Goal: Information Seeking & Learning: Learn about a topic

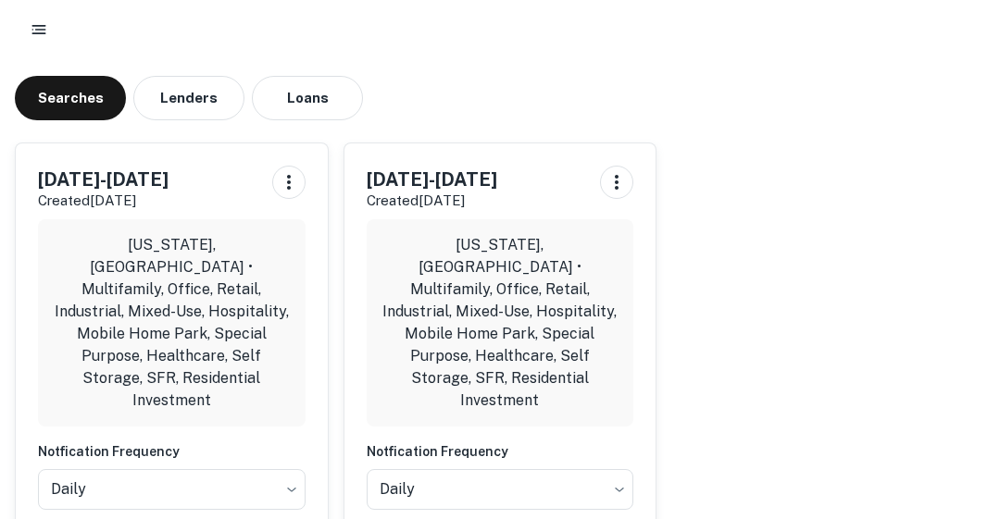
scroll to position [107, 0]
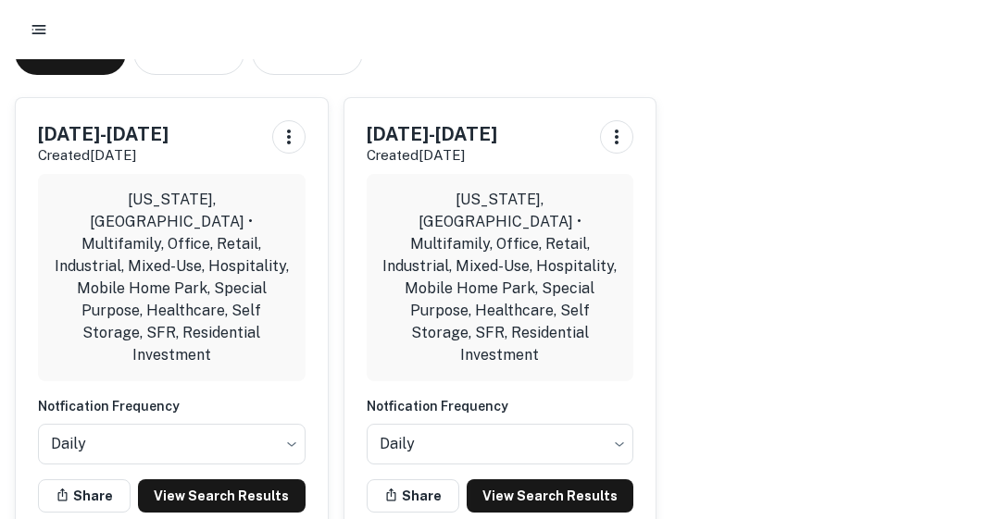
click at [217, 480] on link "View Search Results" at bounding box center [222, 496] width 168 height 33
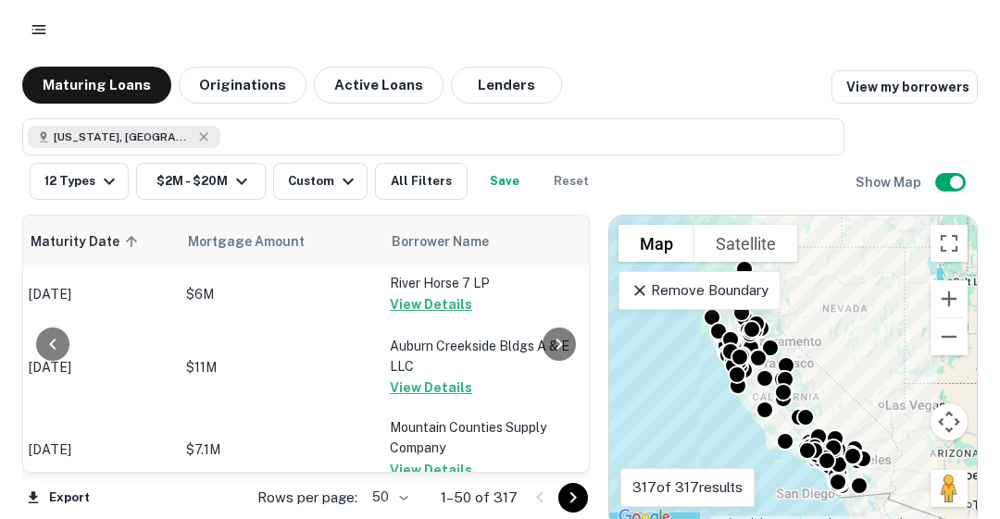
scroll to position [6, 393]
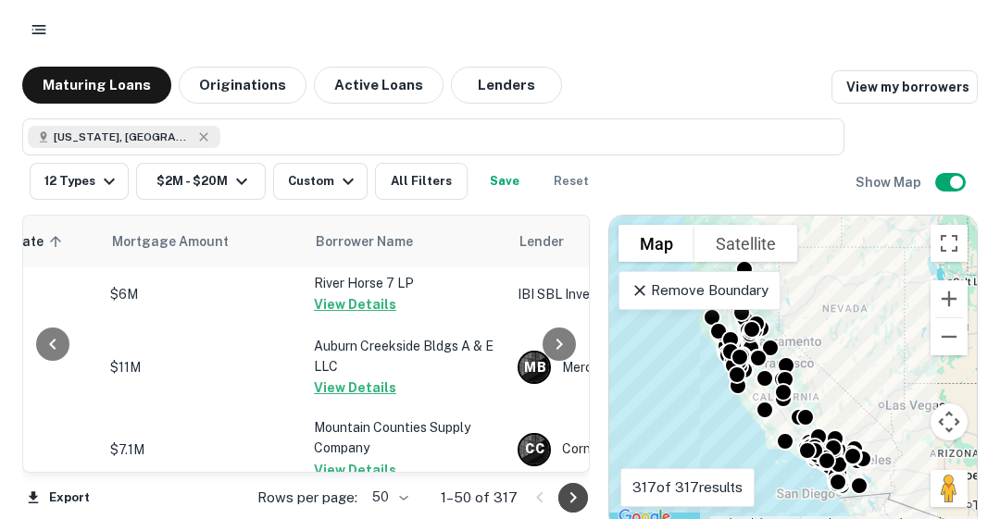
click at [565, 497] on icon "Go to next page" at bounding box center [573, 498] width 22 height 22
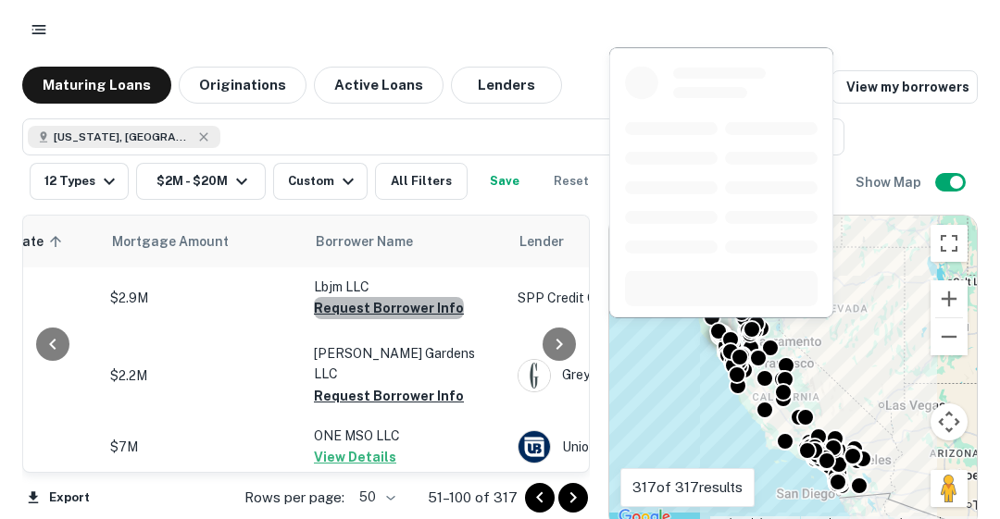
click at [387, 305] on button "Request Borrower Info" at bounding box center [389, 308] width 150 height 22
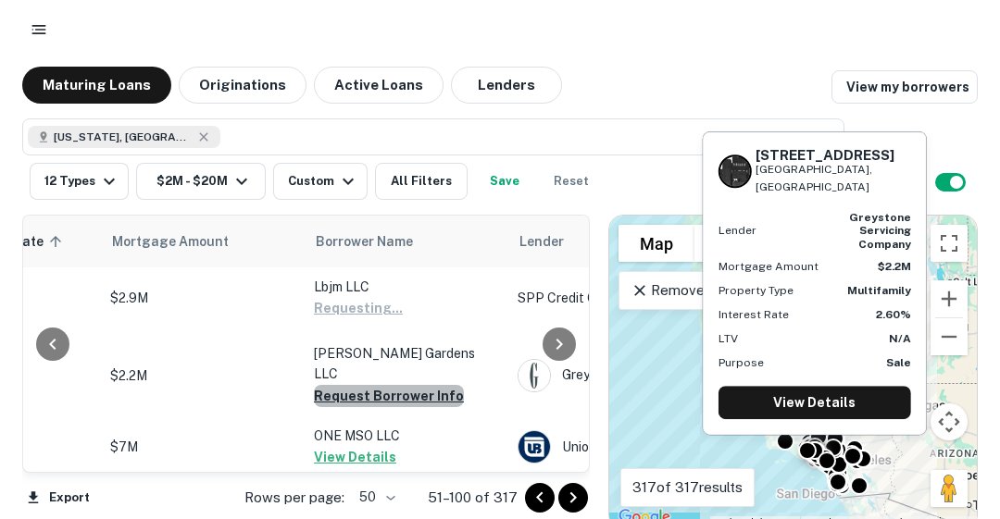
click at [388, 385] on button "Request Borrower Info" at bounding box center [389, 396] width 150 height 22
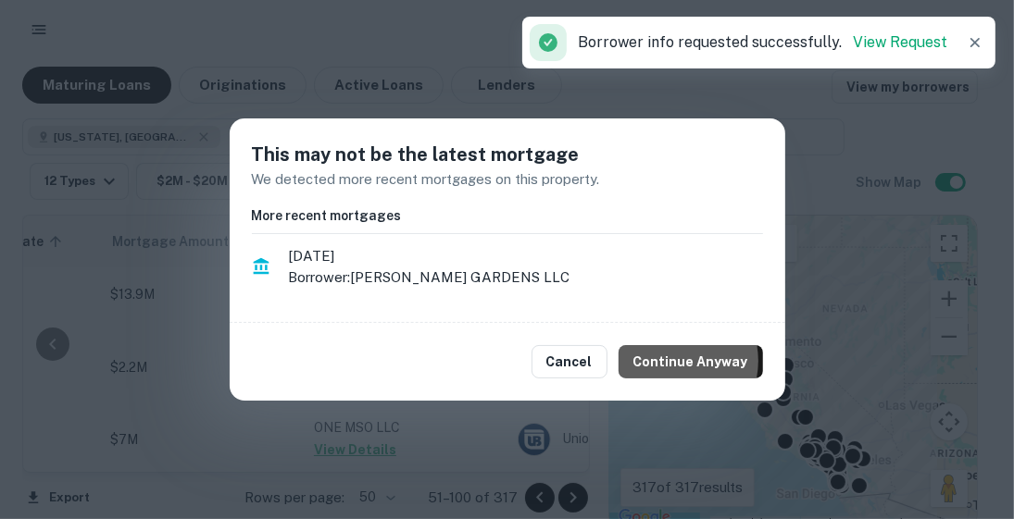
click at [676, 361] on button "Continue Anyway" at bounding box center [691, 361] width 144 height 33
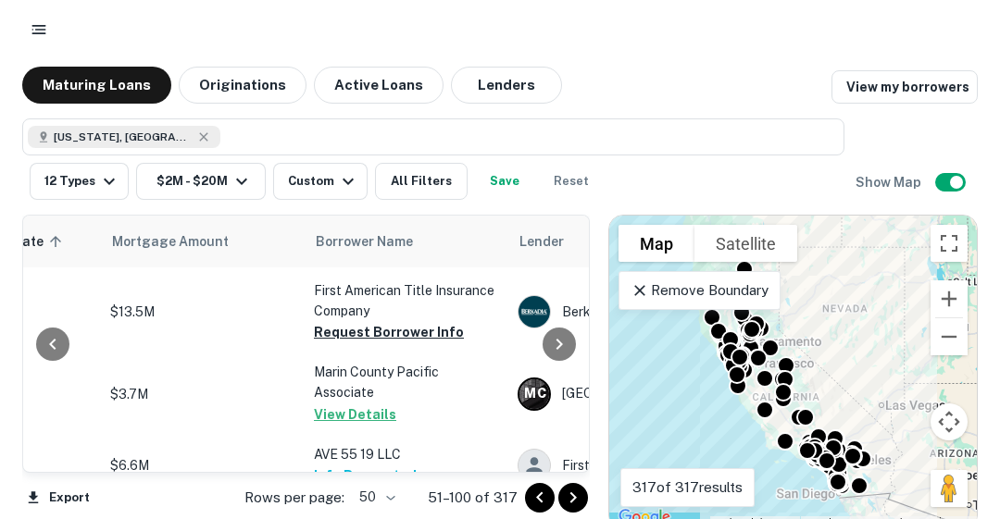
scroll to position [1624, 393]
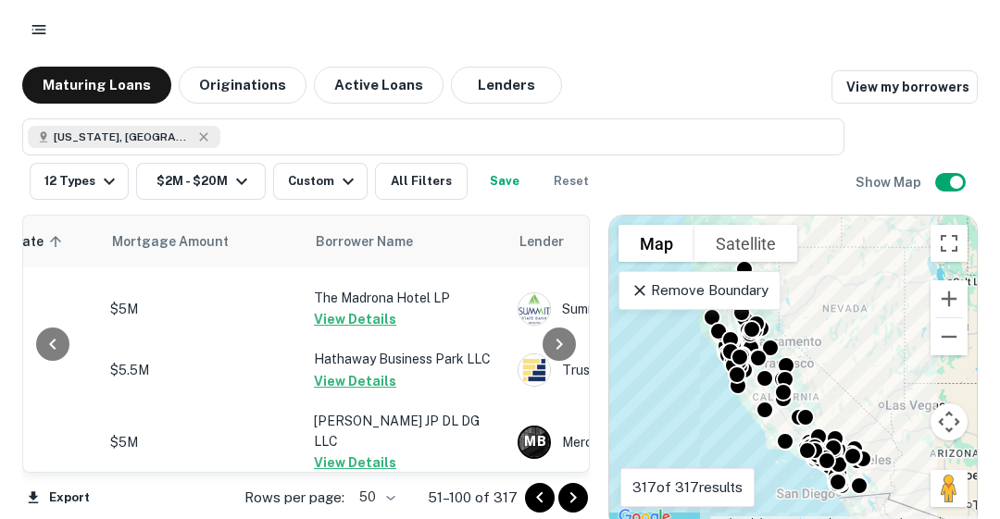
click at [589, 405] on div "Location Maturity Date sorted ascending Mortgage Amount Borrower Name Lender Pu…" at bounding box center [306, 344] width 568 height 258
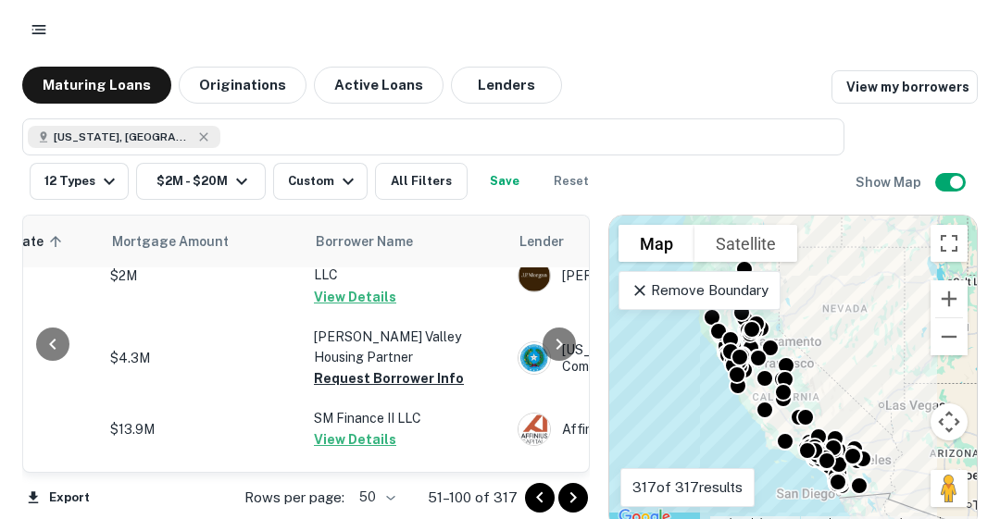
scroll to position [3112, 393]
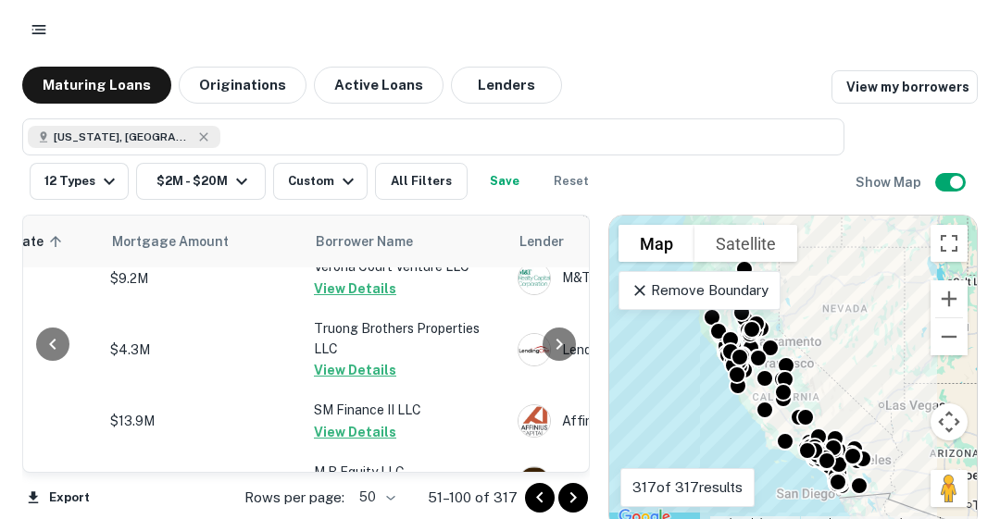
click at [571, 492] on icon "Go to next page" at bounding box center [573, 498] width 22 height 22
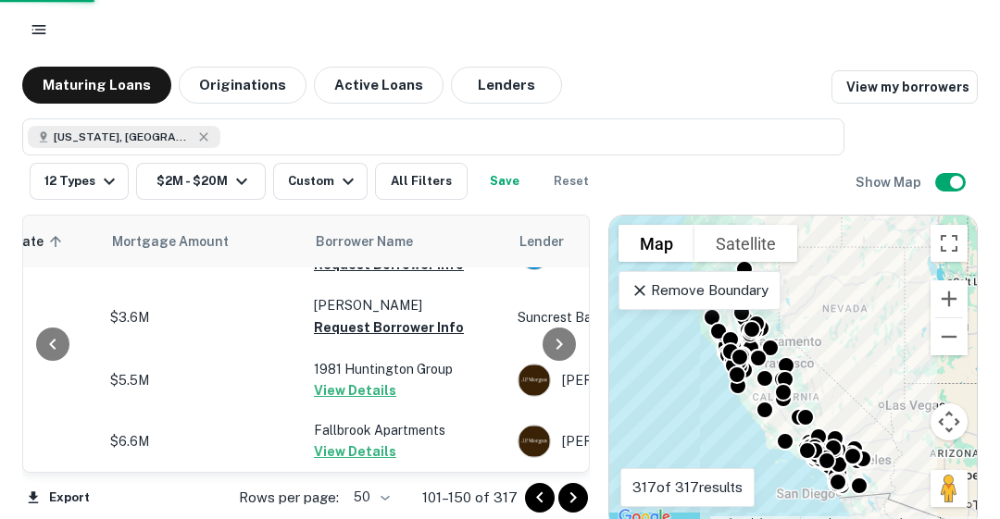
scroll to position [3026, 393]
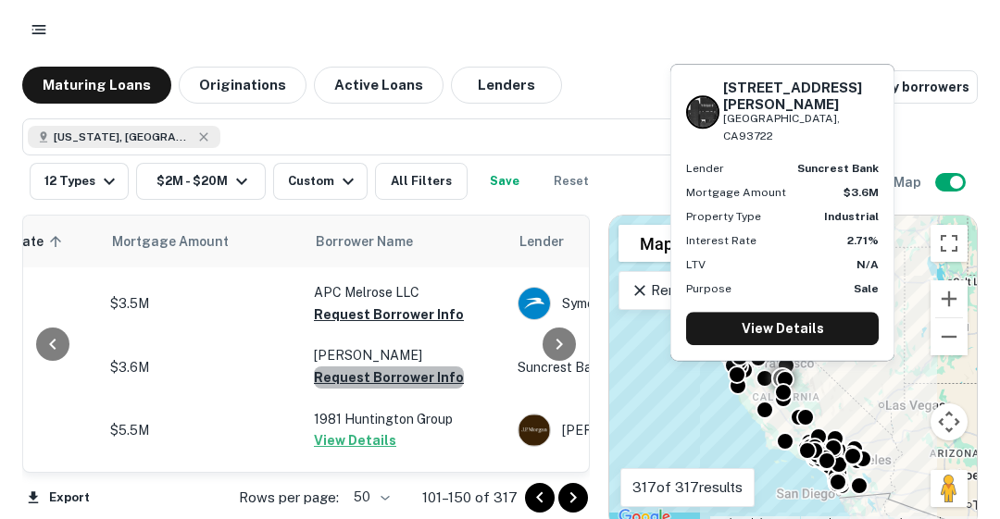
click at [387, 367] on button "Request Borrower Info" at bounding box center [389, 378] width 150 height 22
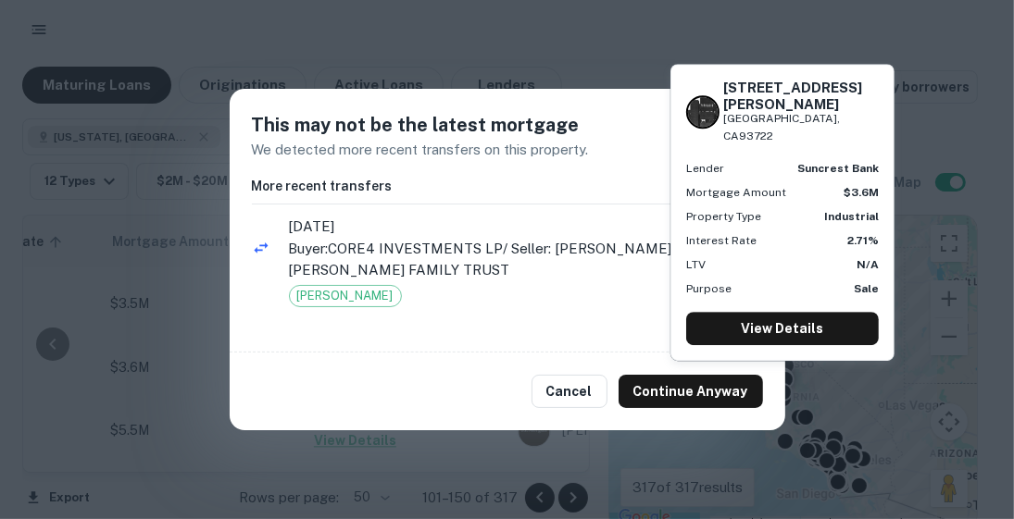
click at [686, 395] on button "Continue Anyway" at bounding box center [691, 391] width 144 height 33
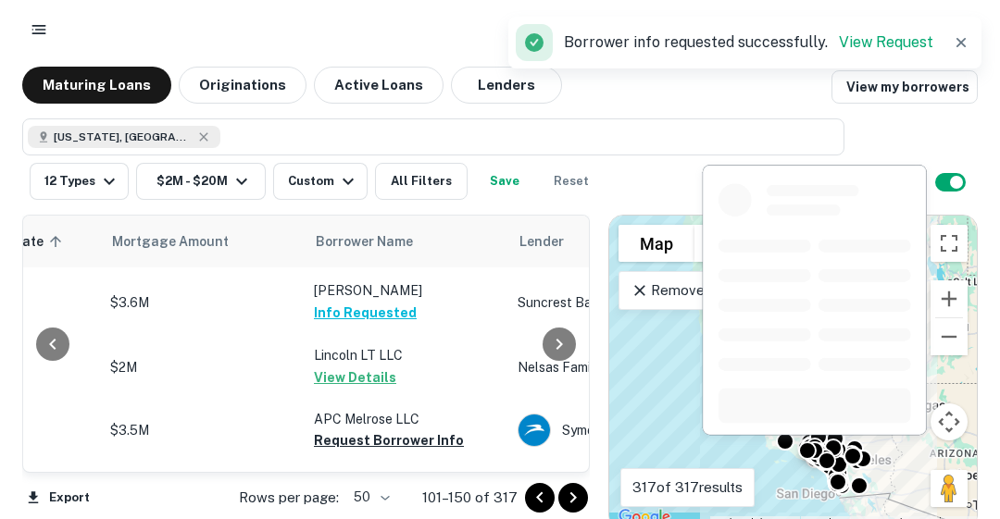
click at [426, 430] on button "Request Borrower Info" at bounding box center [389, 441] width 150 height 22
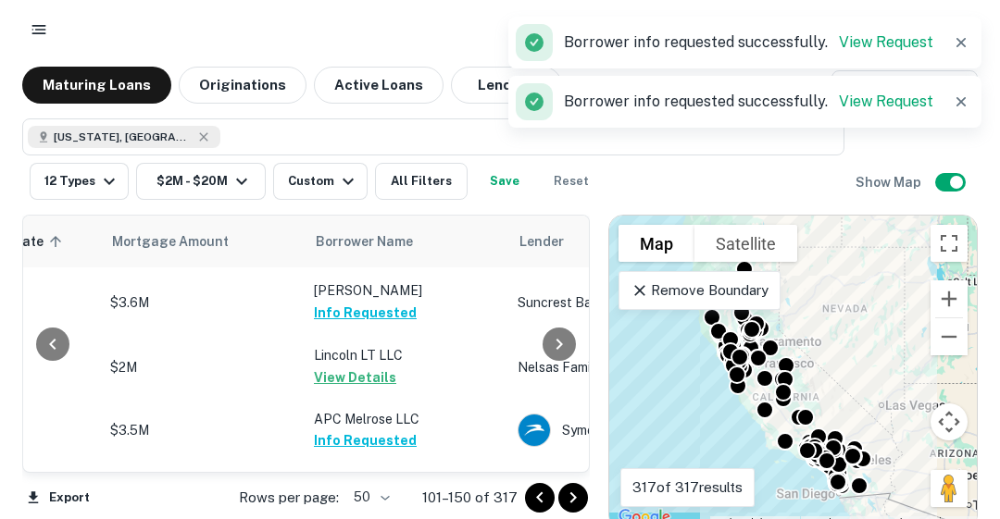
click at [570, 493] on icon "Go to next page" at bounding box center [573, 498] width 22 height 22
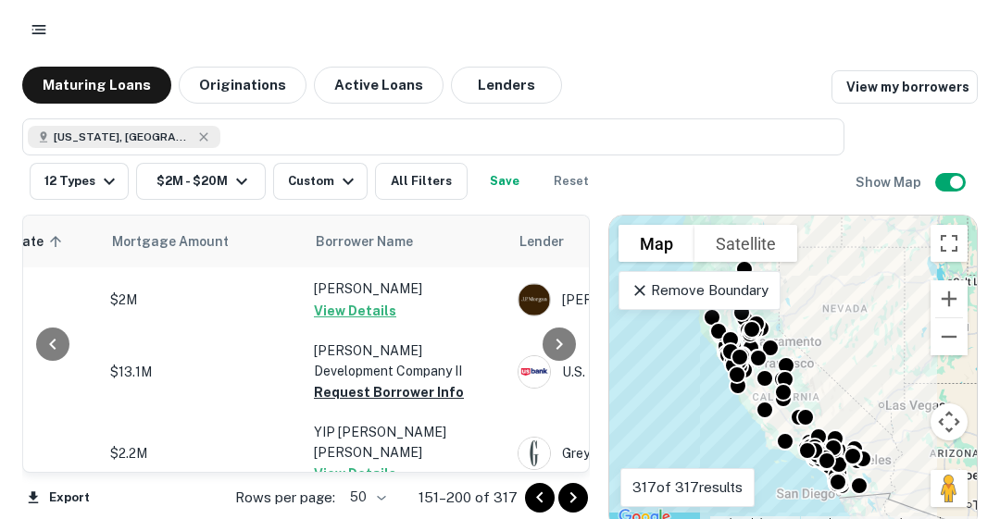
click at [570, 499] on icon "Go to next page" at bounding box center [573, 498] width 22 height 22
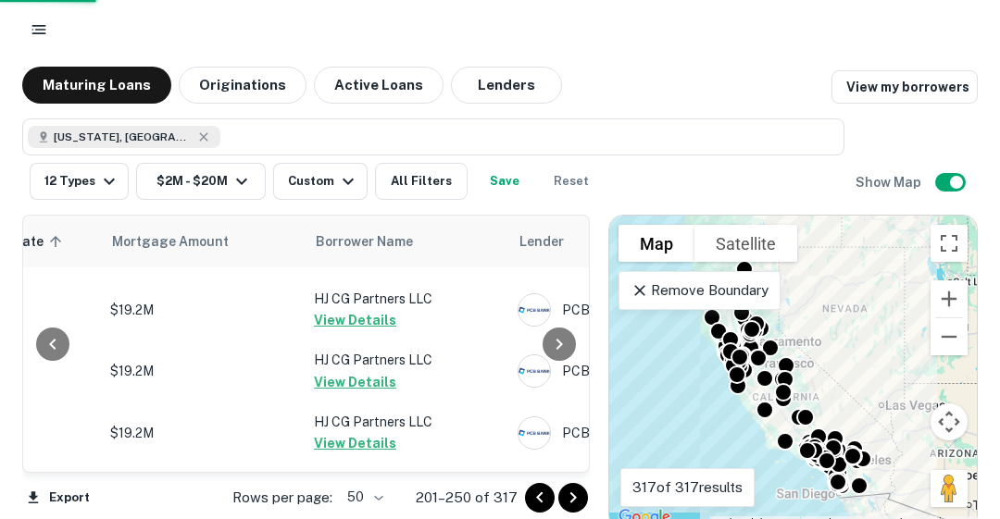
scroll to position [2993, 393]
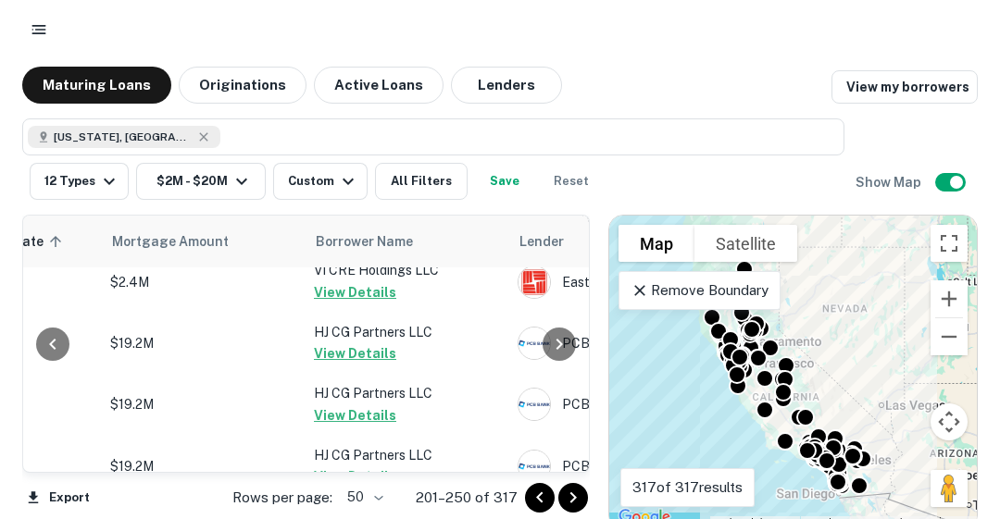
drag, startPoint x: 567, startPoint y: 498, endPoint x: 849, endPoint y: 299, distance: 345.5
click at [567, 498] on icon "Go to next page" at bounding box center [573, 498] width 22 height 22
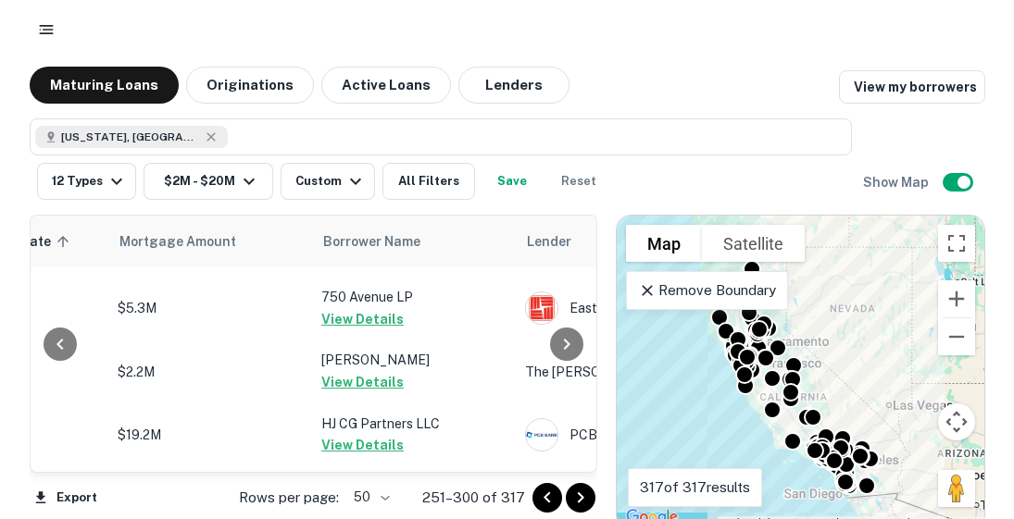
scroll to position [0, 393]
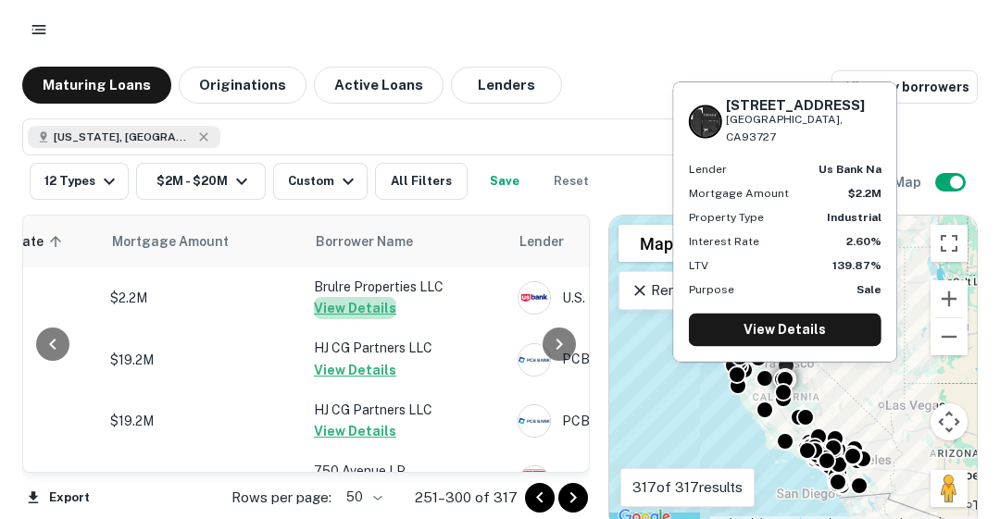
click at [359, 303] on button "View Details" at bounding box center [355, 308] width 82 height 22
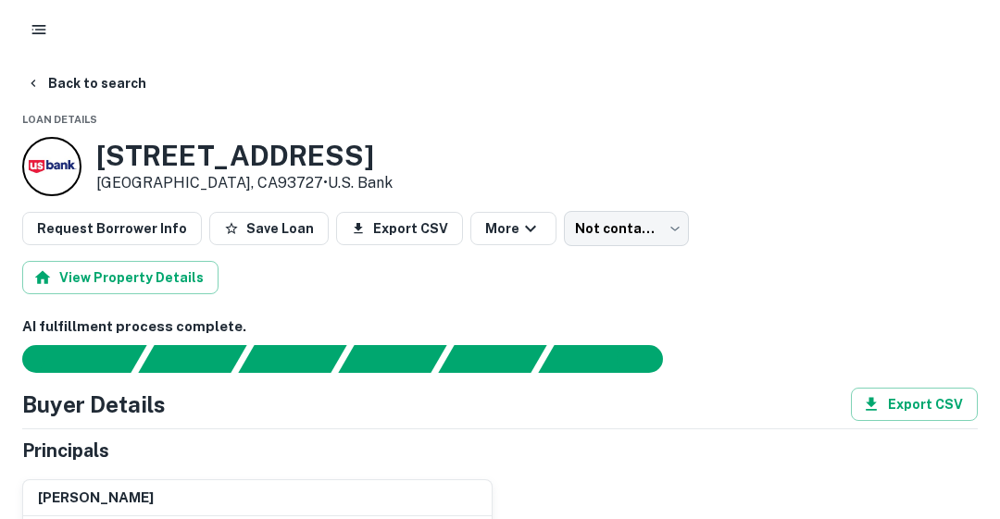
click at [70, 93] on button "Back to search" at bounding box center [86, 83] width 135 height 33
click at [46, 79] on button "Back to search" at bounding box center [86, 83] width 135 height 33
click at [48, 35] on button "button" at bounding box center [38, 29] width 33 height 33
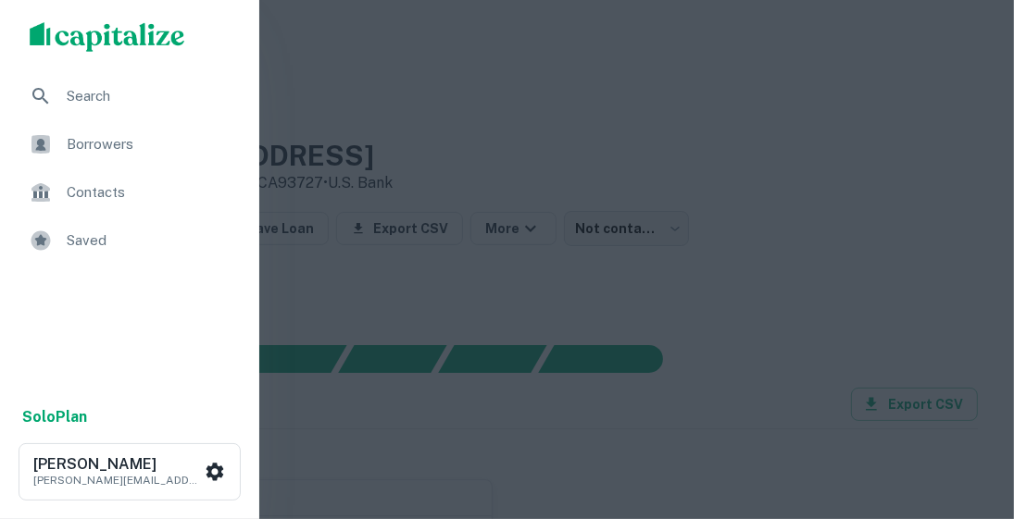
click at [81, 242] on span "Saved" at bounding box center [150, 241] width 167 height 22
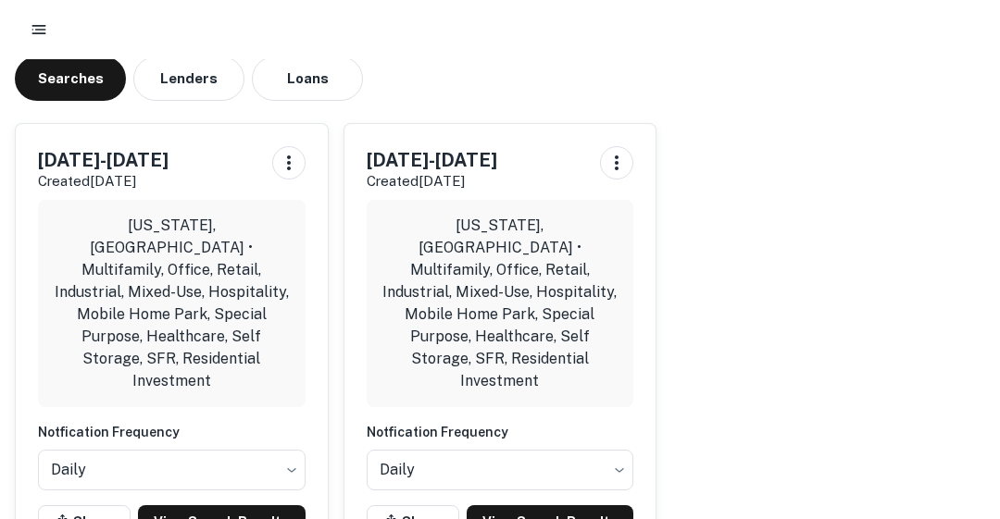
scroll to position [107, 0]
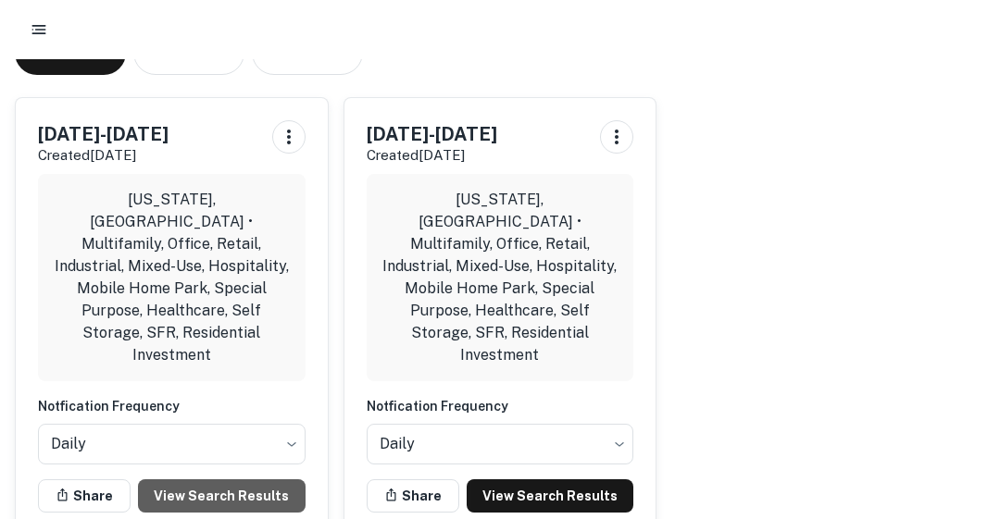
click at [228, 480] on link "View Search Results" at bounding box center [222, 496] width 168 height 33
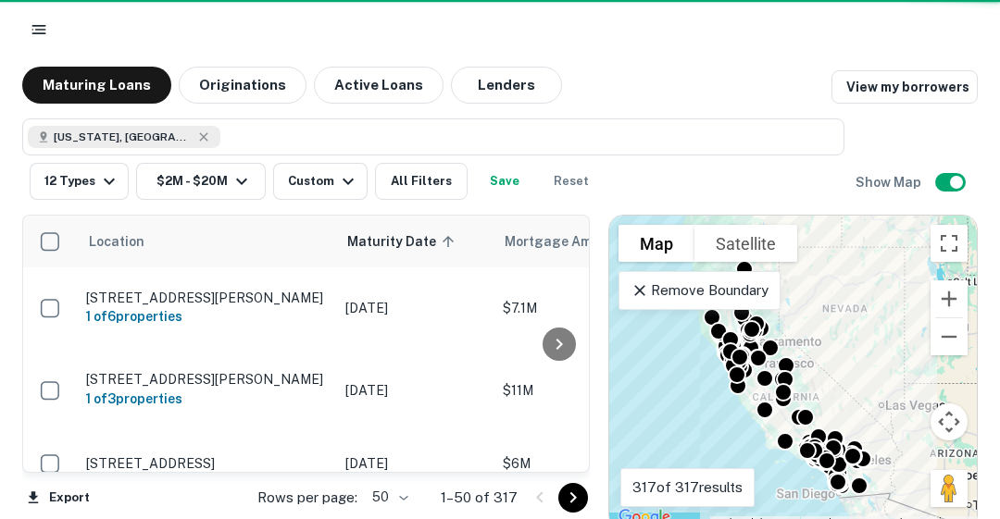
click at [567, 500] on icon "Go to next page" at bounding box center [573, 498] width 22 height 22
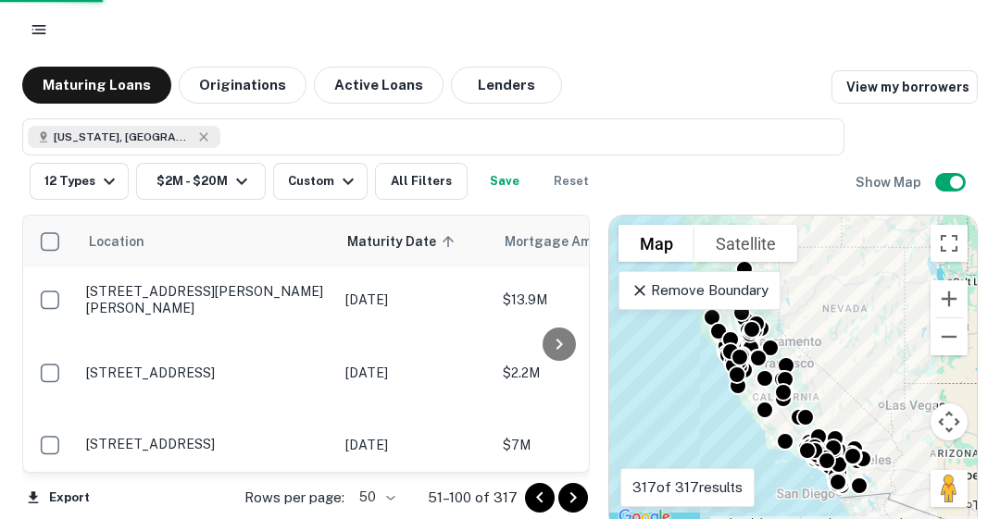
click at [567, 500] on icon "Go to next page" at bounding box center [573, 498] width 22 height 22
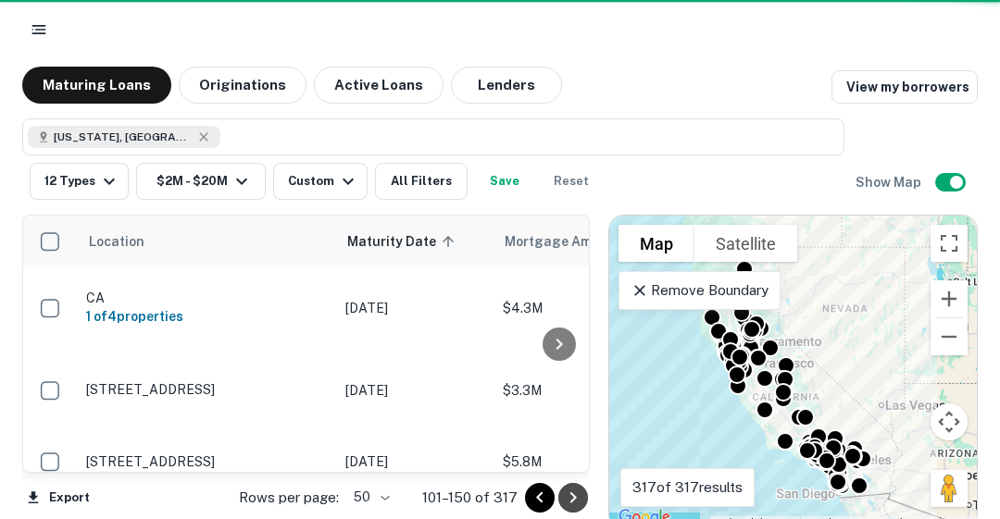
click at [580, 500] on icon "Go to next page" at bounding box center [573, 498] width 22 height 22
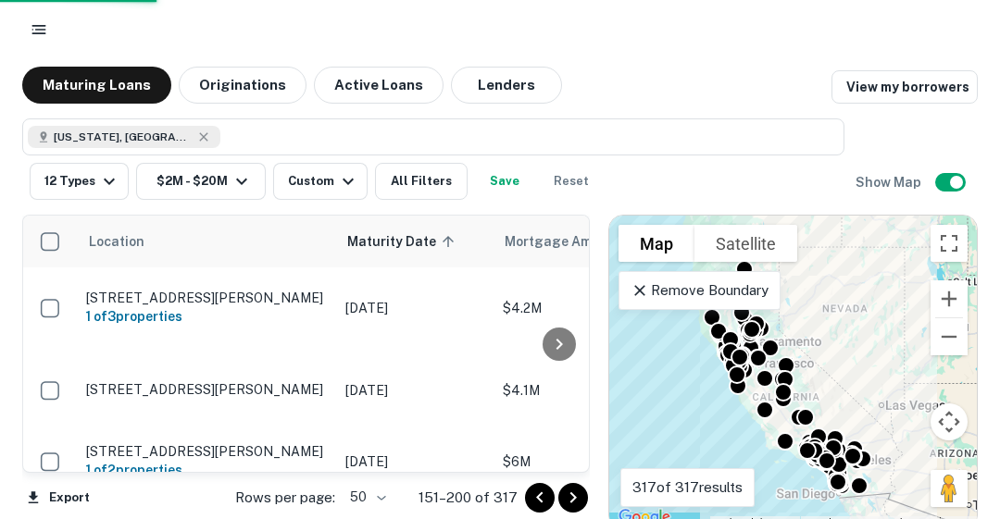
click at [571, 500] on icon "Go to next page" at bounding box center [573, 498] width 22 height 22
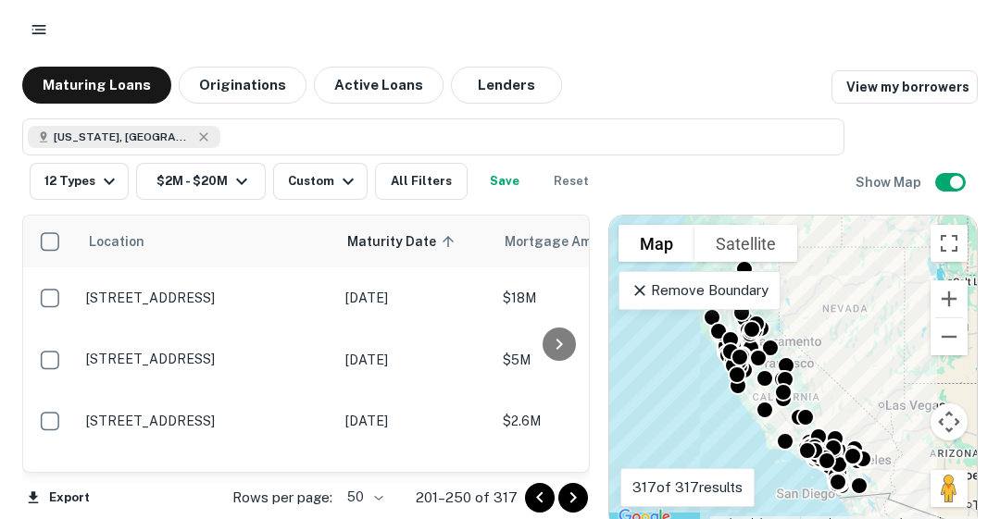
click at [571, 500] on icon "Go to next page" at bounding box center [573, 498] width 22 height 22
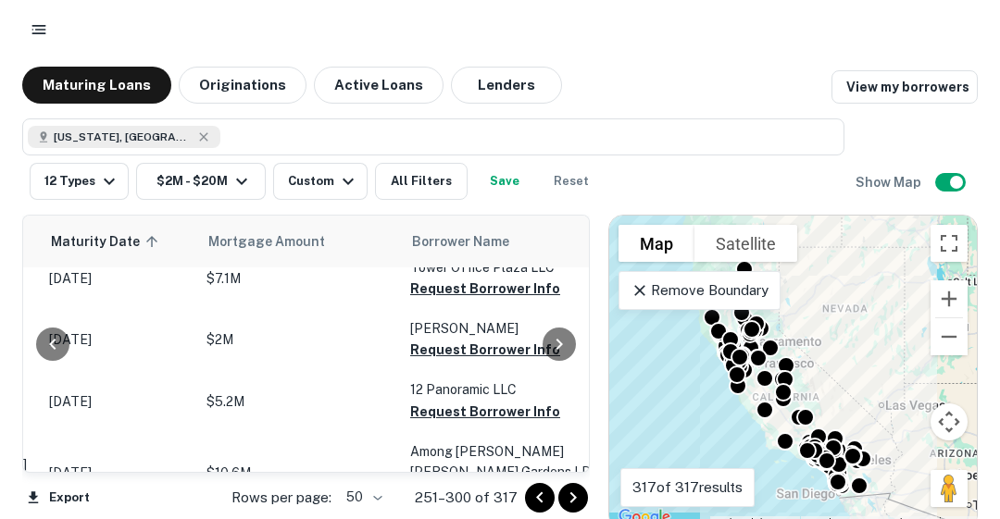
scroll to position [2126, 296]
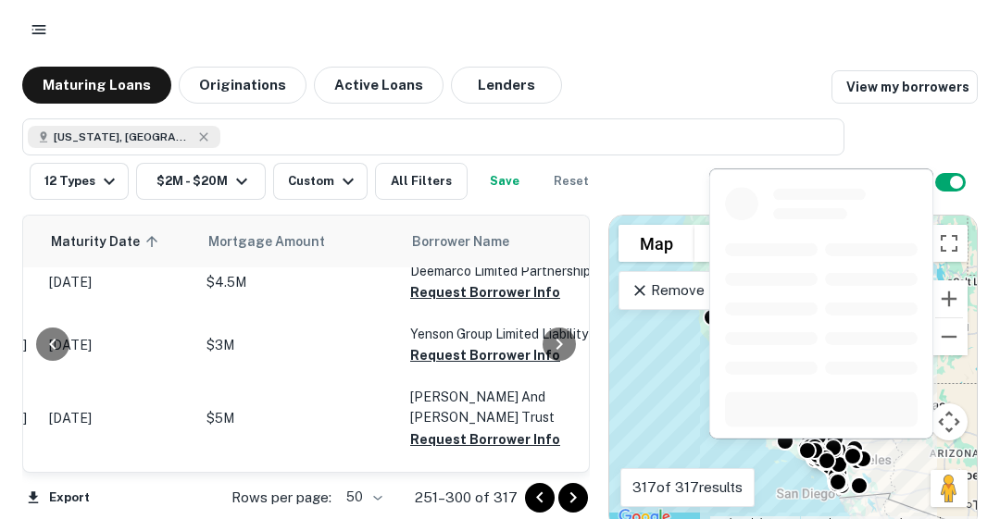
click at [453, 344] on button "Request Borrower Info" at bounding box center [485, 355] width 150 height 22
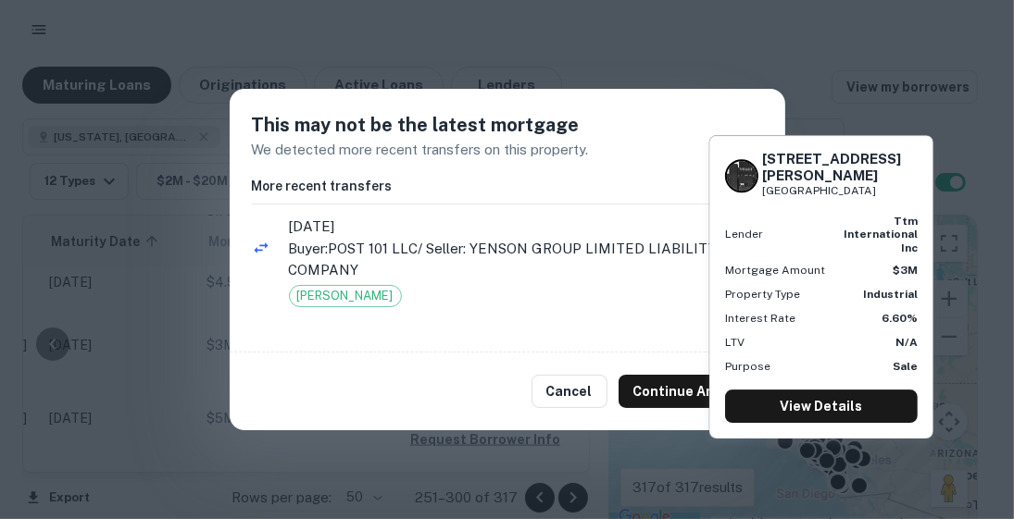
click at [644, 397] on button "Continue Anyway" at bounding box center [691, 391] width 144 height 33
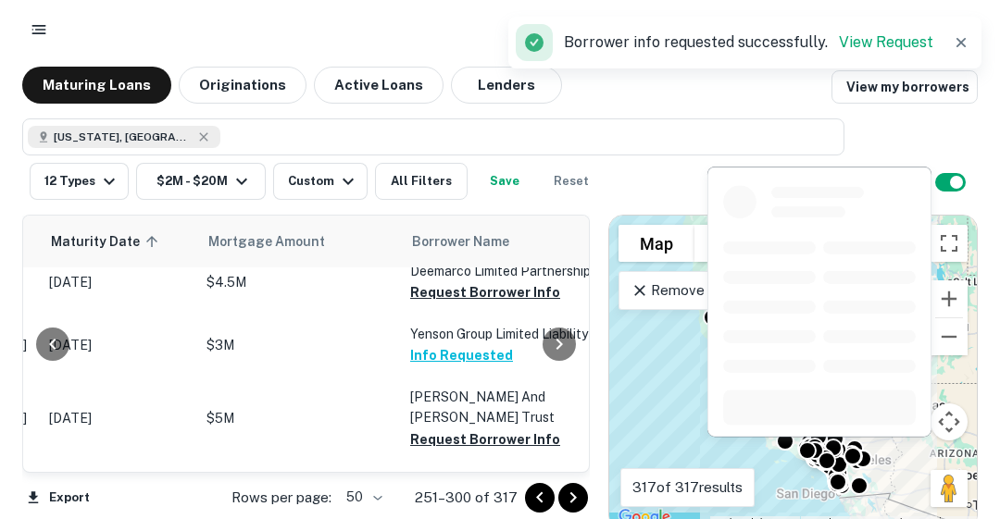
click at [447, 429] on button "Request Borrower Info" at bounding box center [485, 440] width 150 height 22
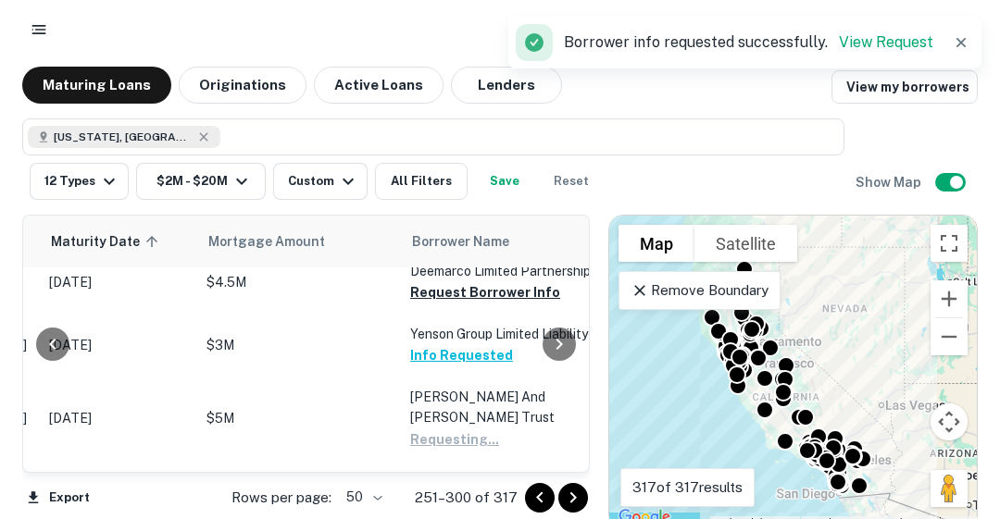
click at [480, 490] on button "Request Borrower Info" at bounding box center [485, 501] width 150 height 22
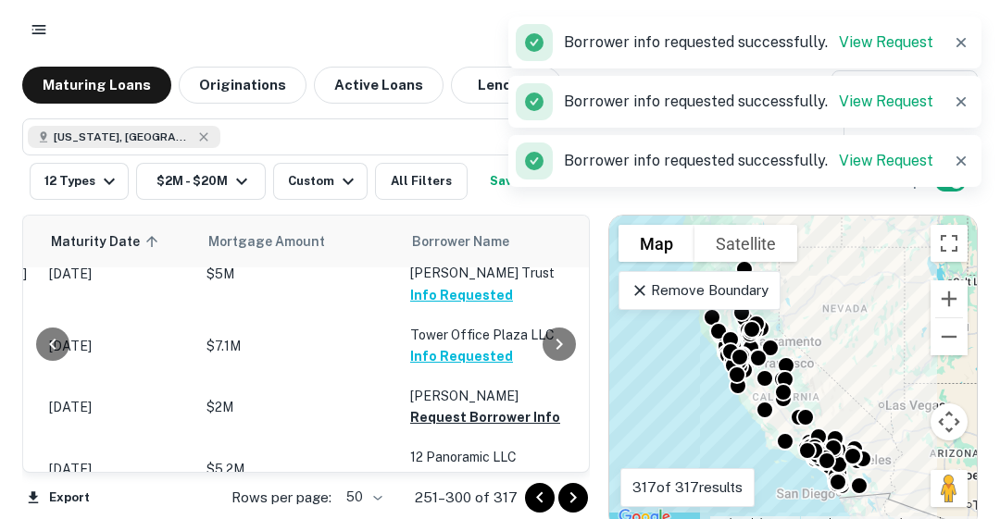
scroll to position [2274, 296]
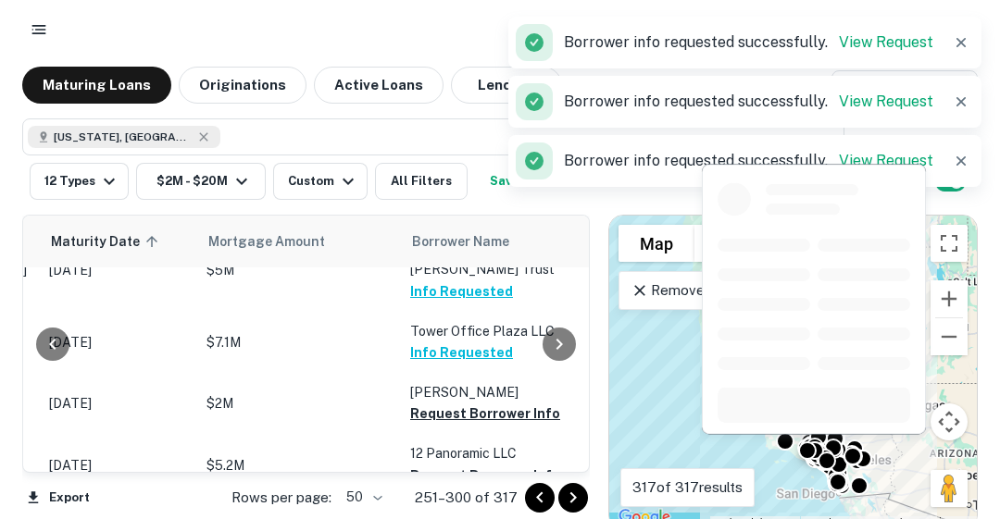
click at [456, 403] on button "Request Borrower Info" at bounding box center [485, 414] width 150 height 22
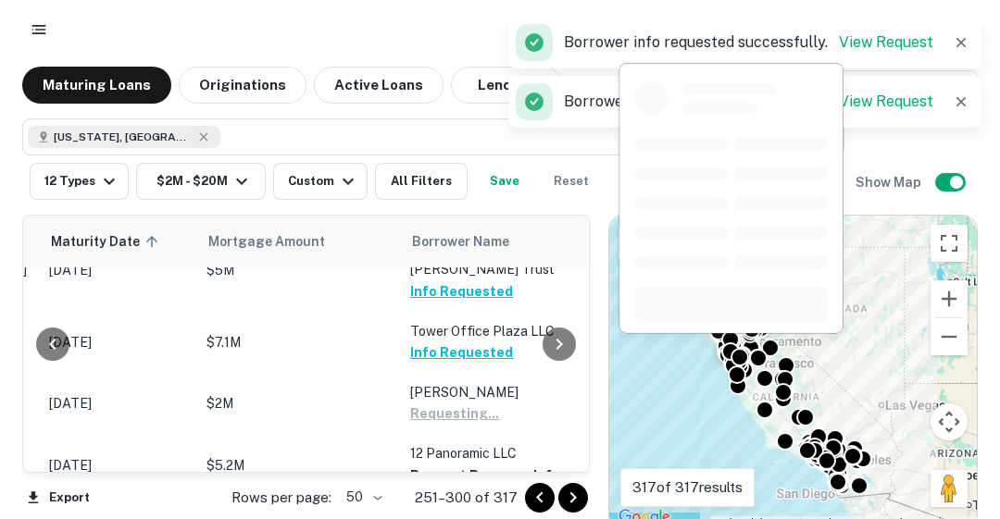
click at [473, 465] on button "Request Borrower Info" at bounding box center [485, 476] width 150 height 22
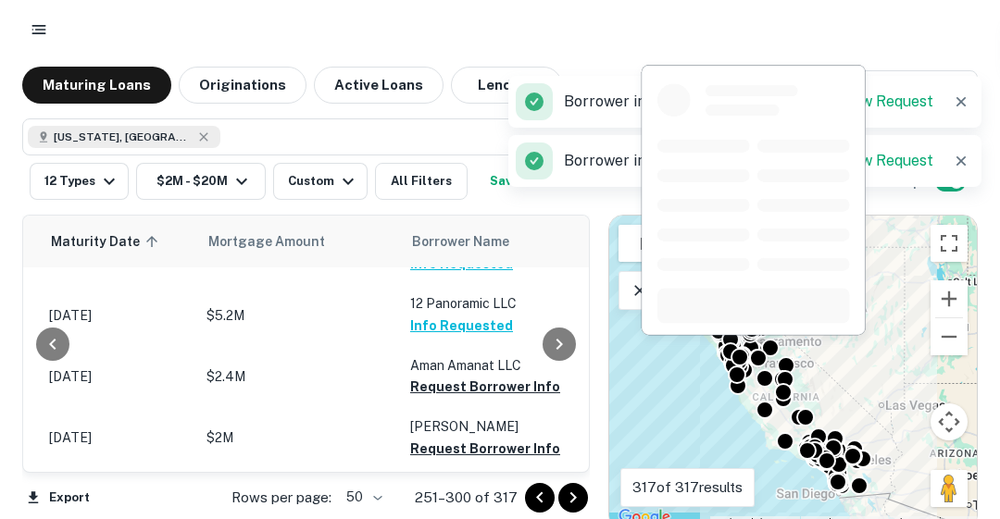
scroll to position [2459, 296]
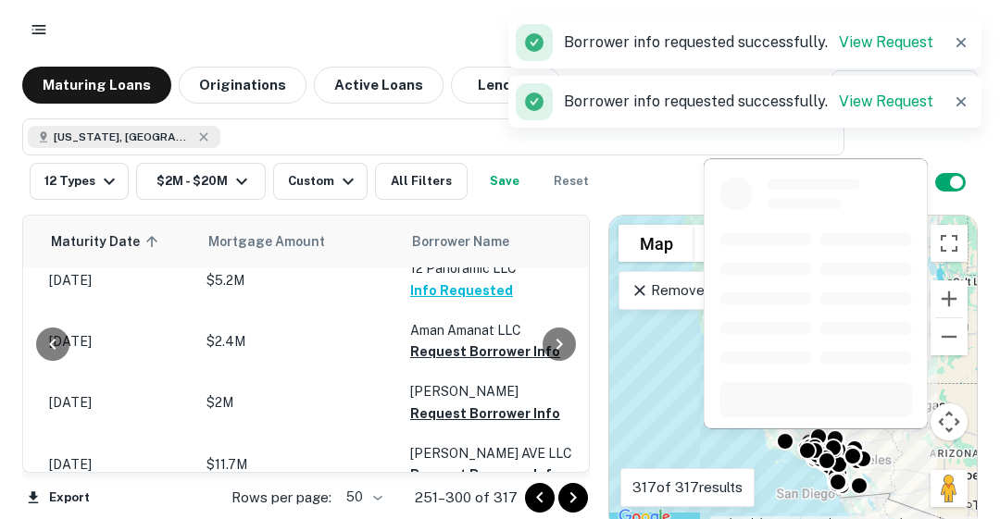
click at [456, 341] on button "Request Borrower Info" at bounding box center [485, 352] width 150 height 22
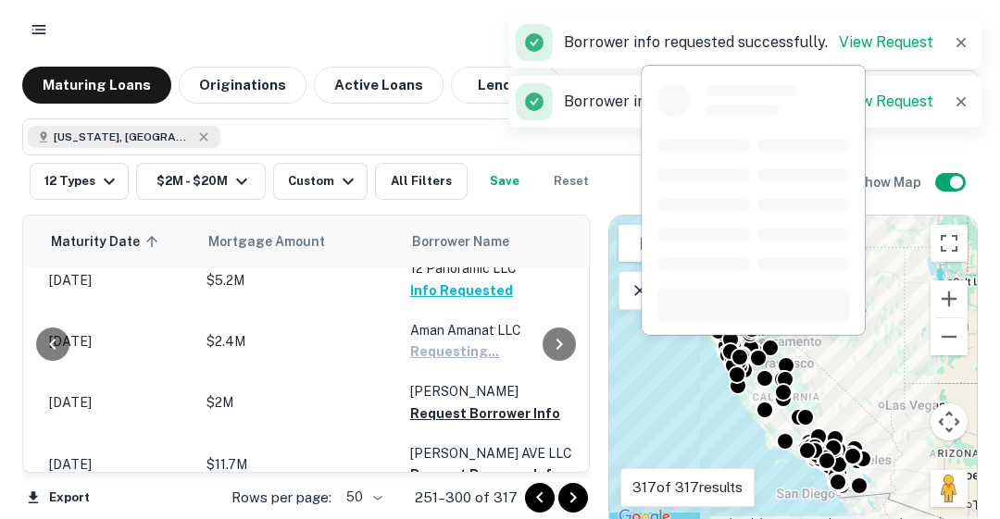
click at [462, 403] on button "Request Borrower Info" at bounding box center [485, 414] width 150 height 22
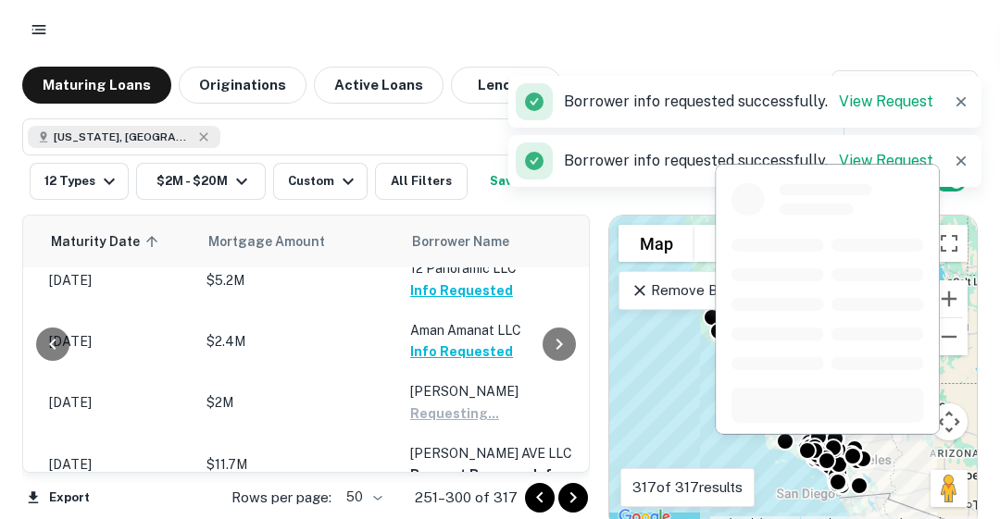
click at [450, 464] on button "Request Borrower Info" at bounding box center [485, 475] width 150 height 22
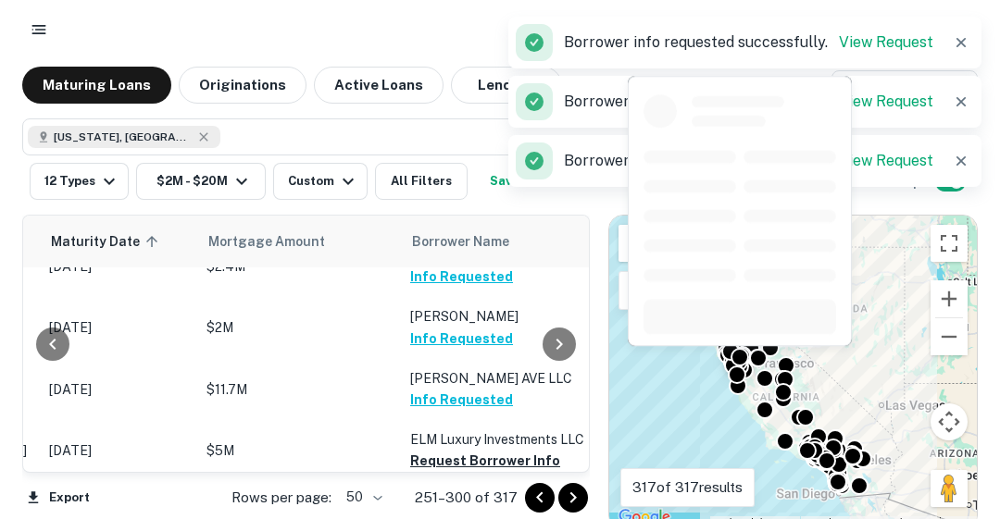
scroll to position [2608, 296]
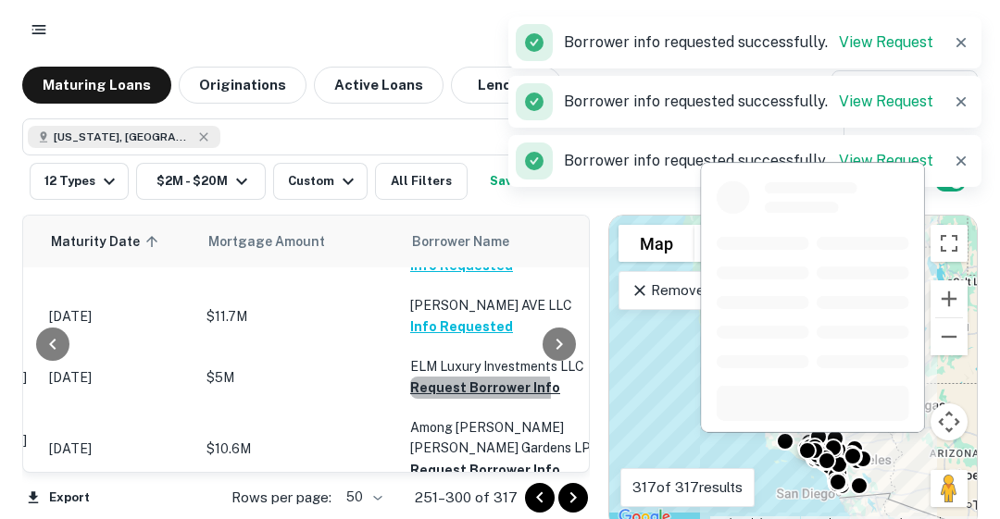
click at [432, 377] on button "Request Borrower Info" at bounding box center [485, 388] width 150 height 22
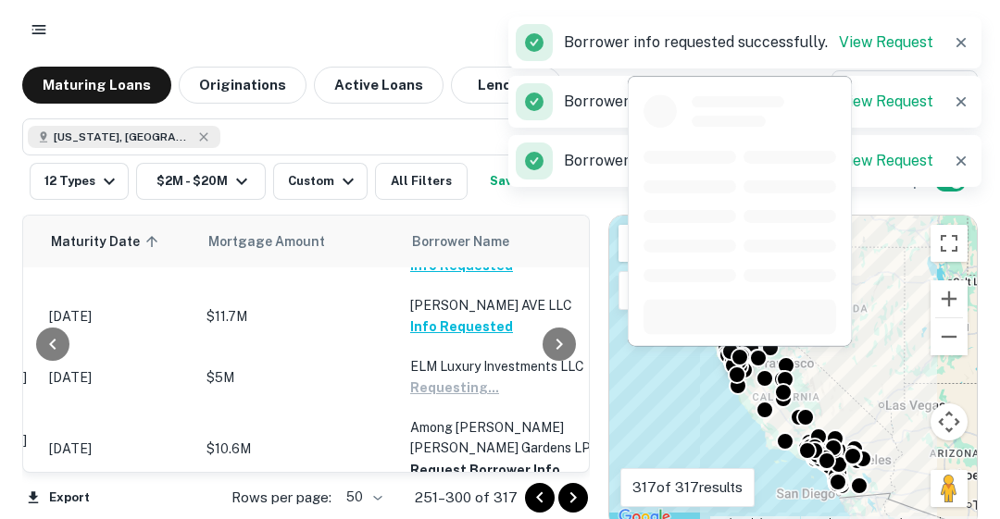
click at [464, 459] on button "Request Borrower Info" at bounding box center [485, 470] width 150 height 22
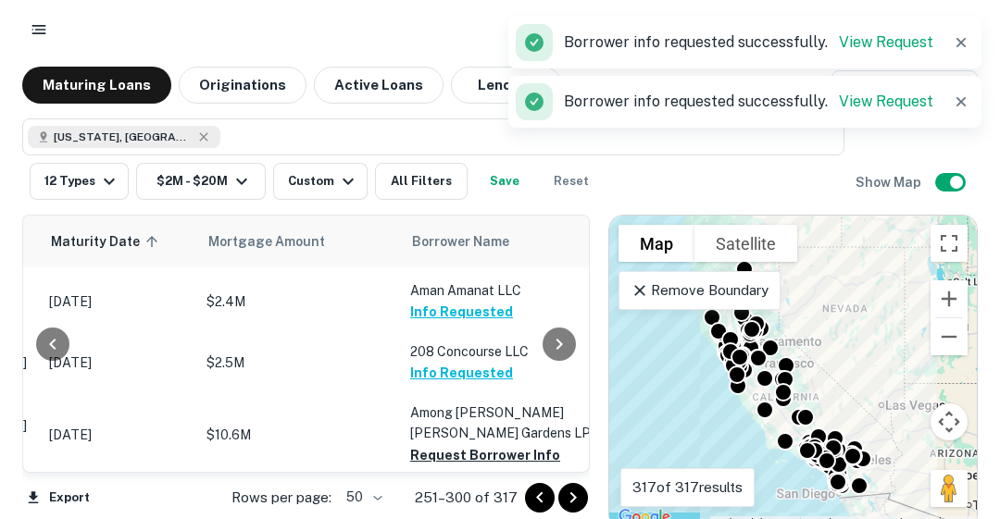
scroll to position [2839, 296]
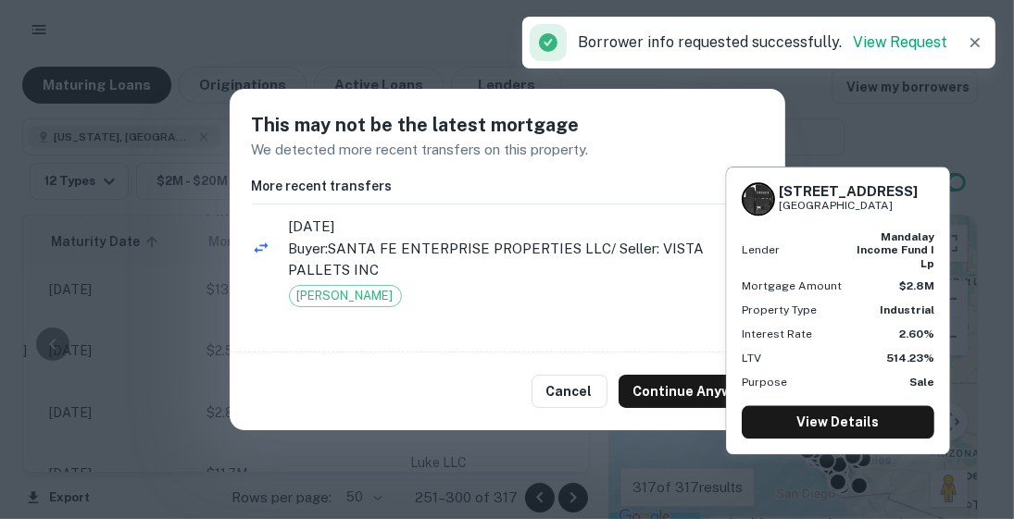
click at [698, 389] on button "Continue Anyway" at bounding box center [691, 391] width 144 height 33
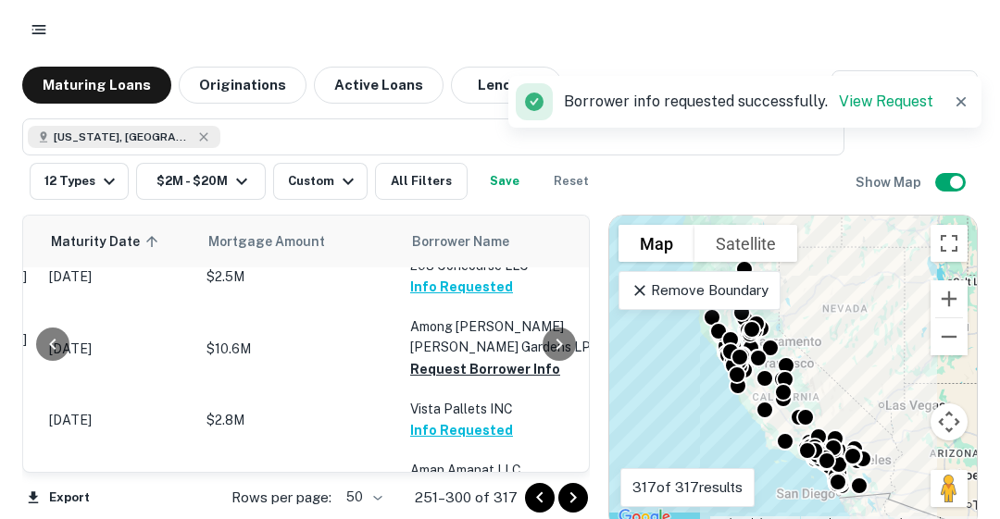
scroll to position [2950, 296]
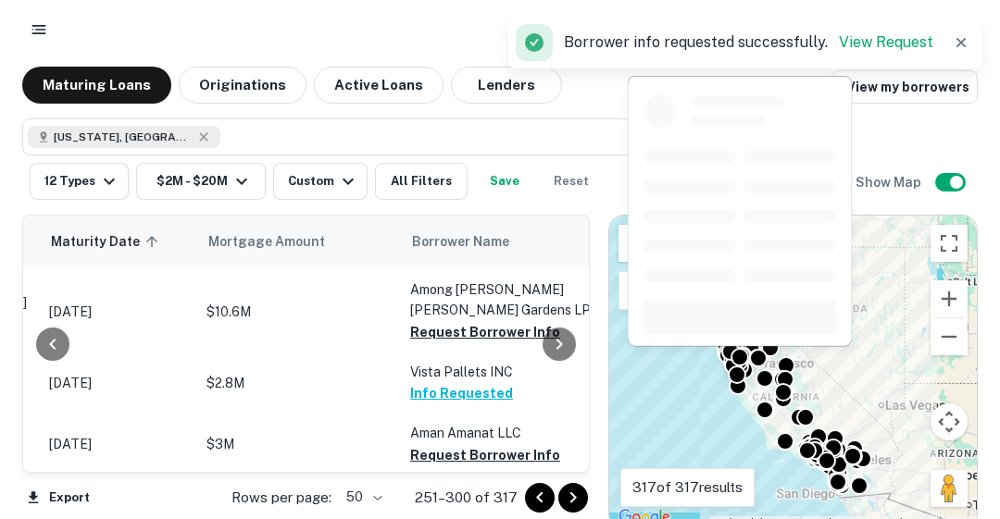
click at [504, 321] on button "Request Borrower Info" at bounding box center [485, 332] width 150 height 22
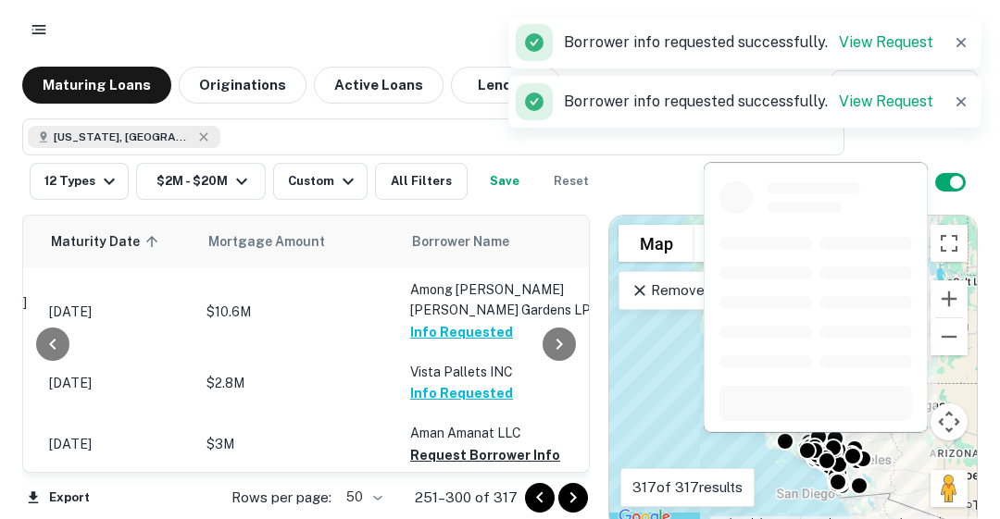
click at [485, 444] on button "Request Borrower Info" at bounding box center [485, 455] width 150 height 22
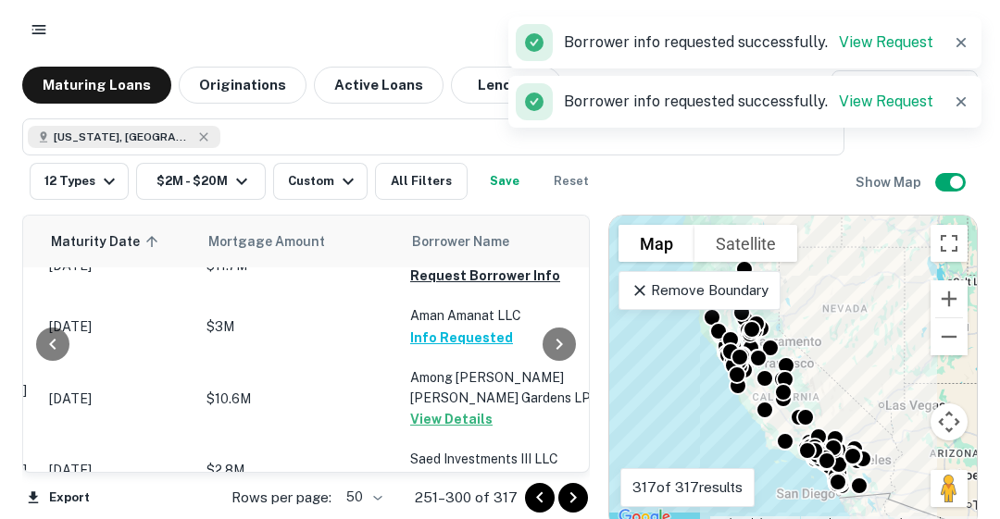
scroll to position [3054, 296]
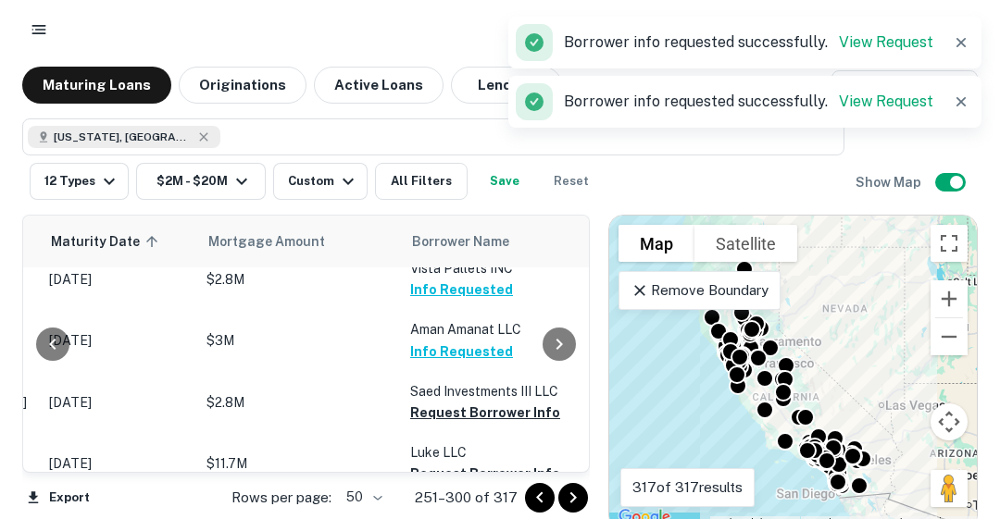
click at [574, 492] on icon "Go to next page" at bounding box center [573, 498] width 22 height 22
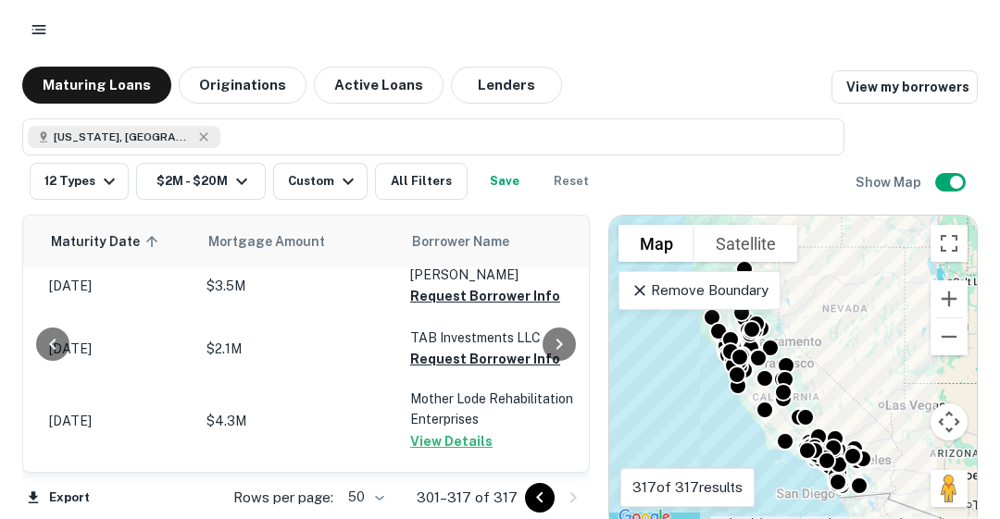
scroll to position [0, 296]
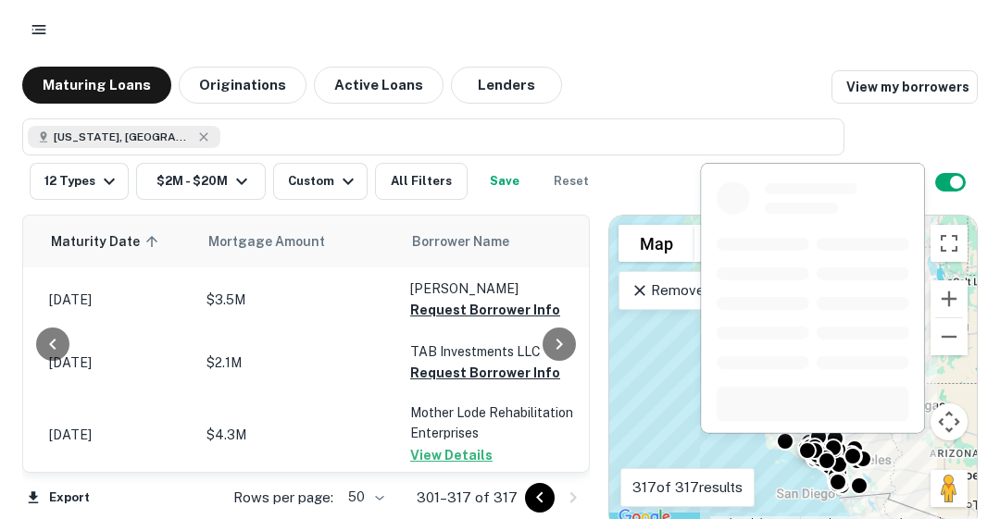
click at [476, 309] on button "Request Borrower Info" at bounding box center [485, 310] width 150 height 22
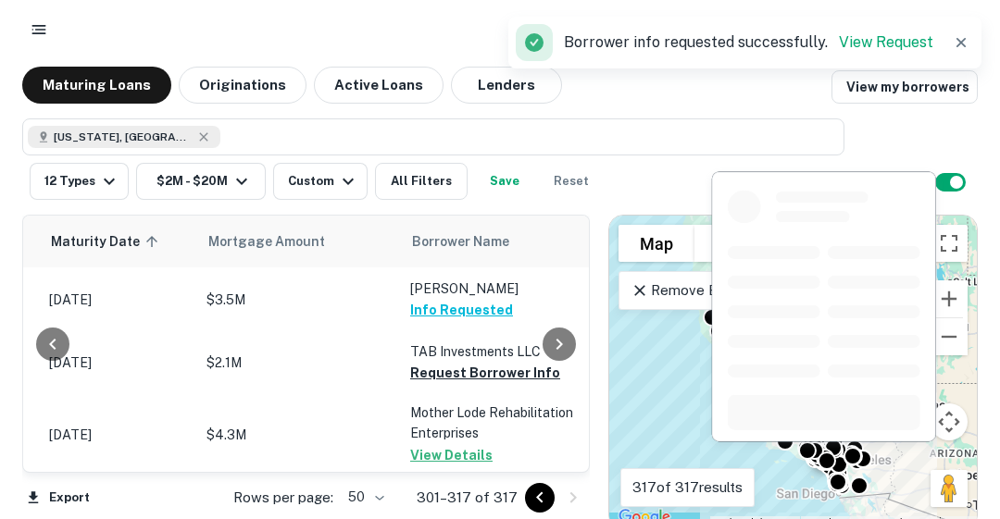
click at [481, 379] on button "Request Borrower Info" at bounding box center [485, 373] width 150 height 22
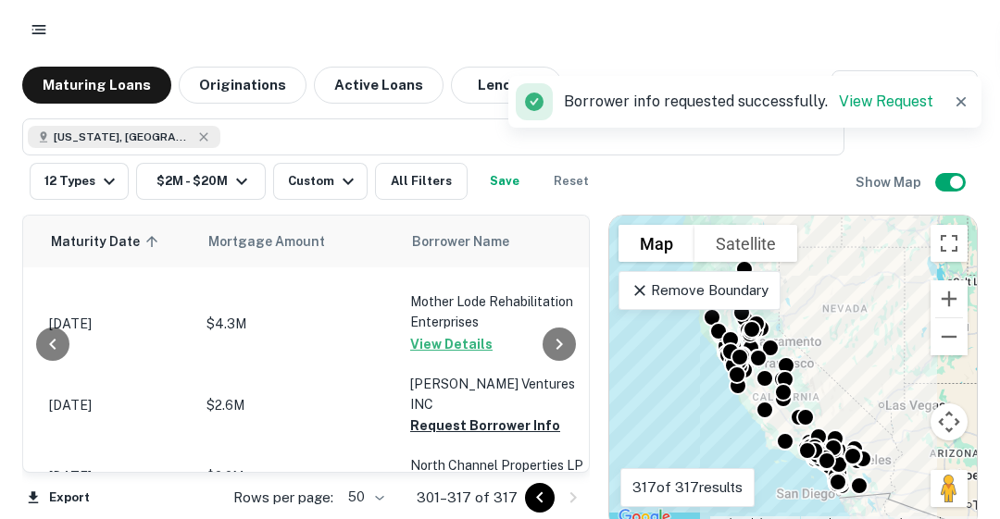
scroll to position [148, 296]
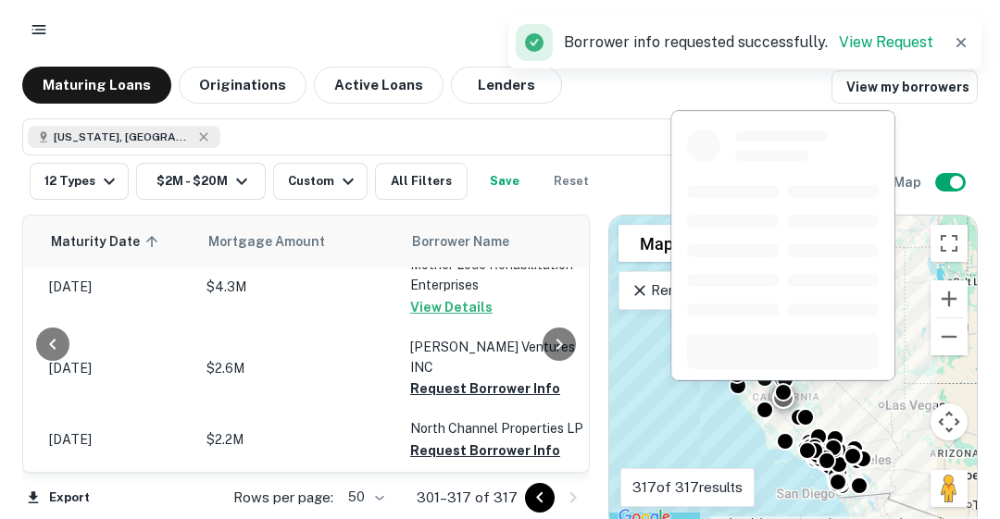
click at [489, 379] on button "Request Borrower Info" at bounding box center [485, 389] width 150 height 22
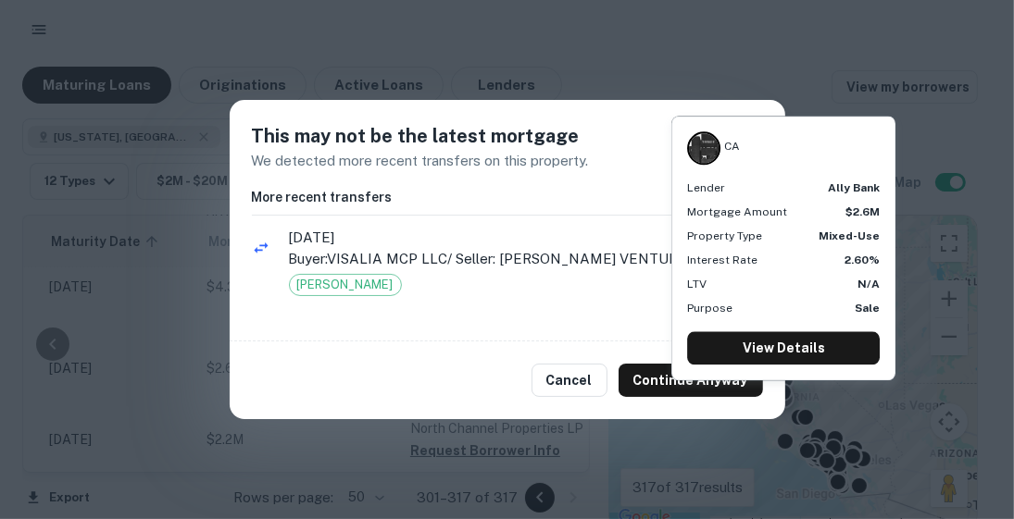
click at [665, 379] on button "Continue Anyway" at bounding box center [691, 380] width 144 height 33
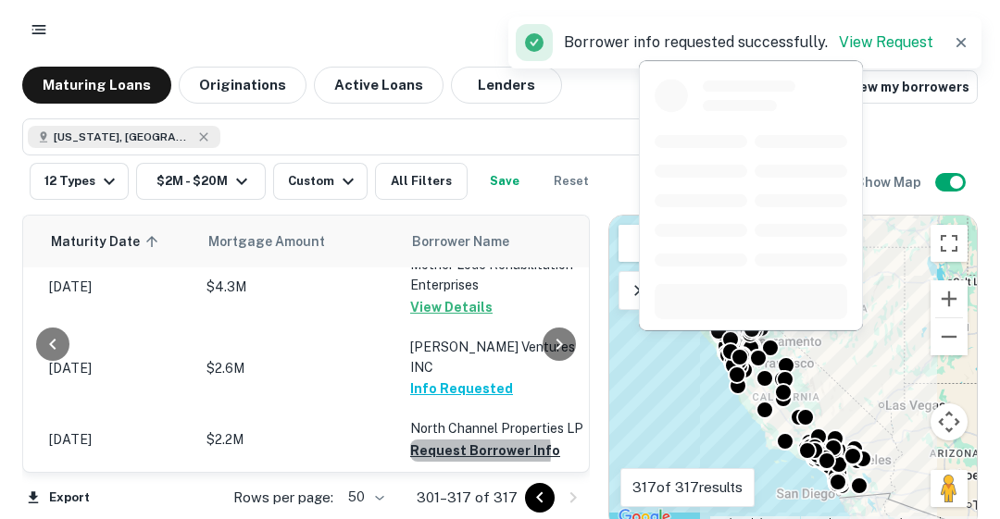
click at [452, 440] on button "Request Borrower Info" at bounding box center [485, 451] width 150 height 22
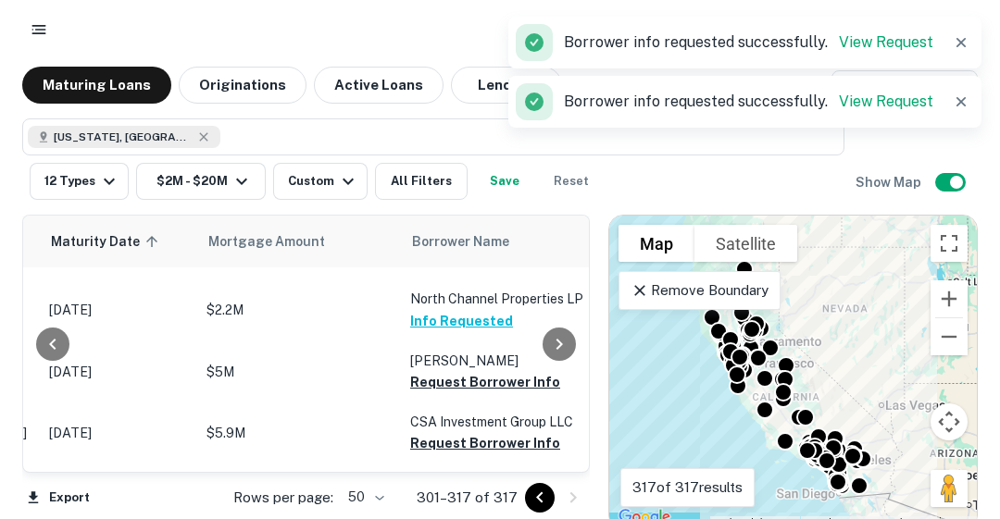
scroll to position [296, 296]
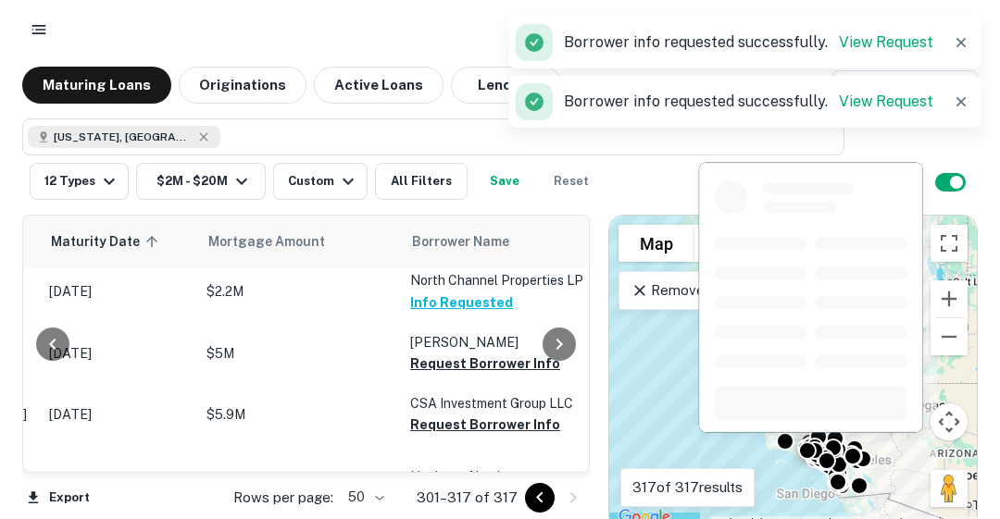
click at [469, 353] on button "Request Borrower Info" at bounding box center [485, 364] width 150 height 22
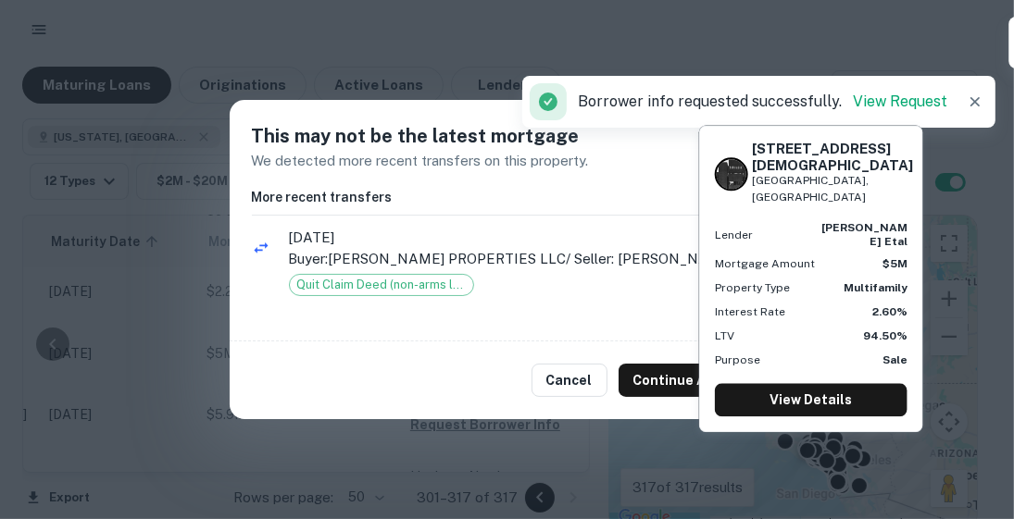
click at [665, 381] on button "Continue Anyway" at bounding box center [691, 380] width 144 height 33
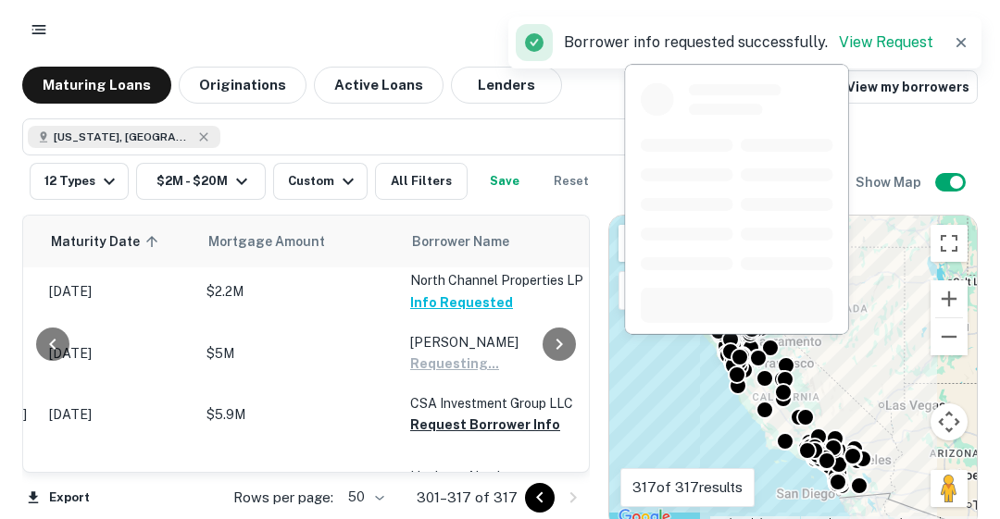
click at [467, 414] on button "Request Borrower Info" at bounding box center [485, 425] width 150 height 22
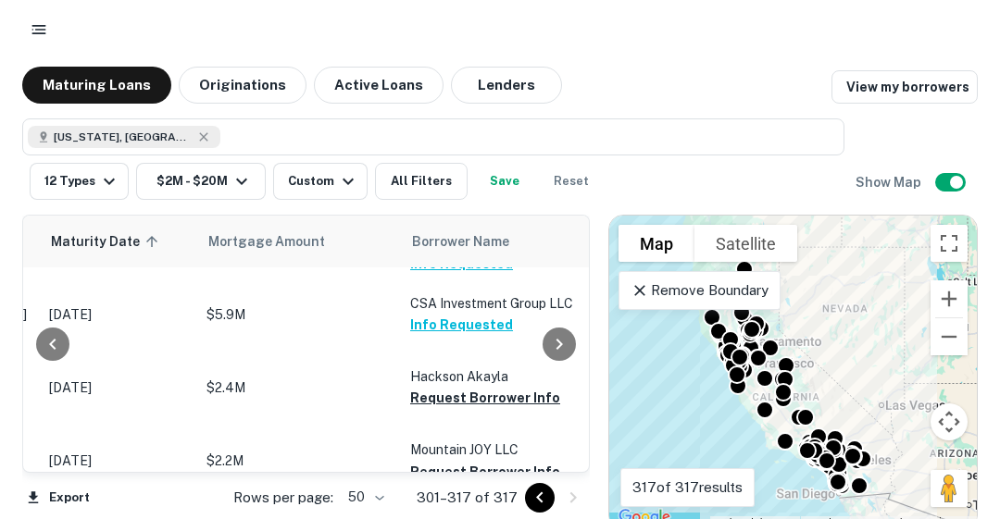
scroll to position [407, 296]
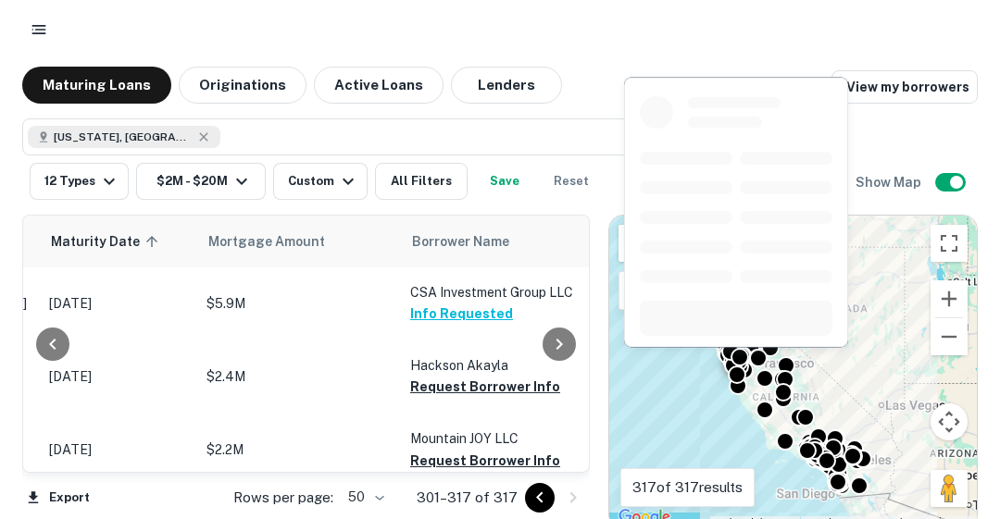
click at [466, 376] on button "Request Borrower Info" at bounding box center [485, 387] width 150 height 22
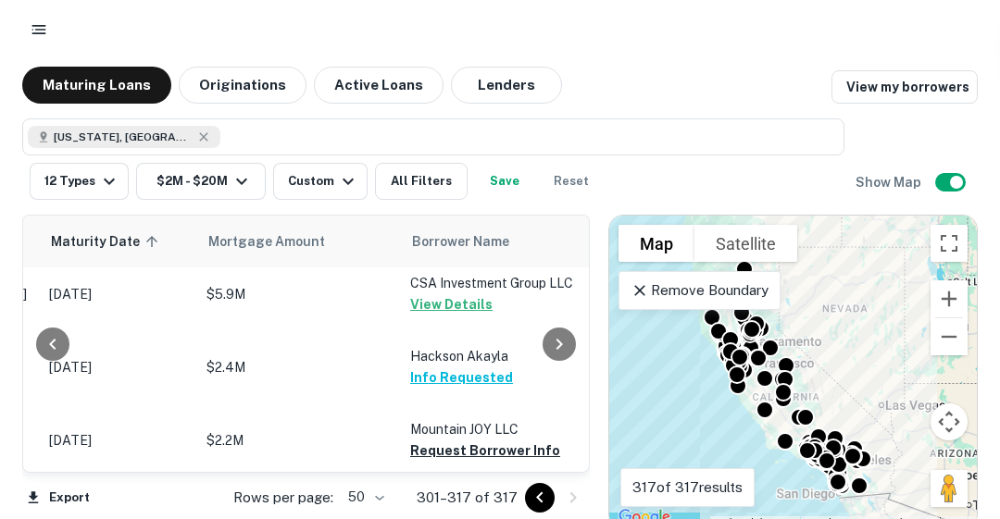
scroll to position [630, 296]
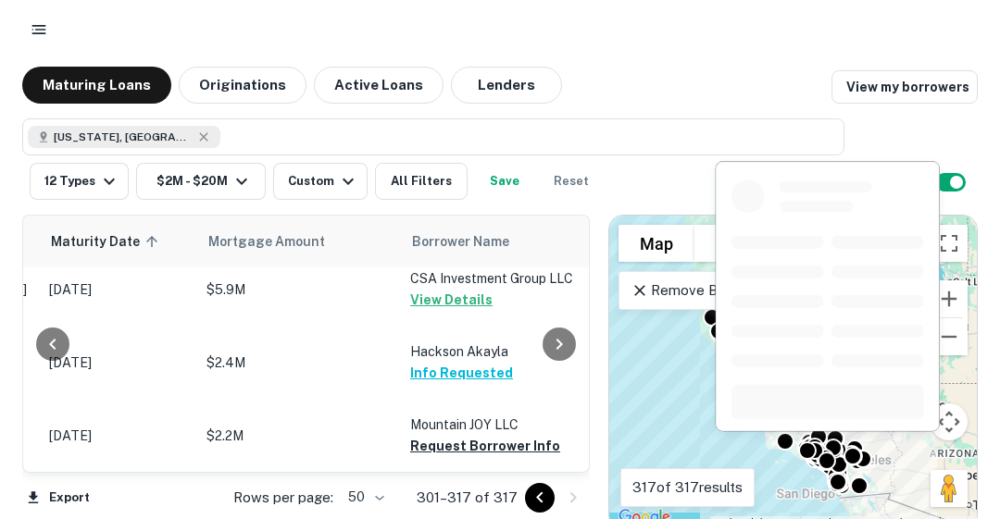
click at [484, 435] on button "Request Borrower Info" at bounding box center [485, 446] width 150 height 22
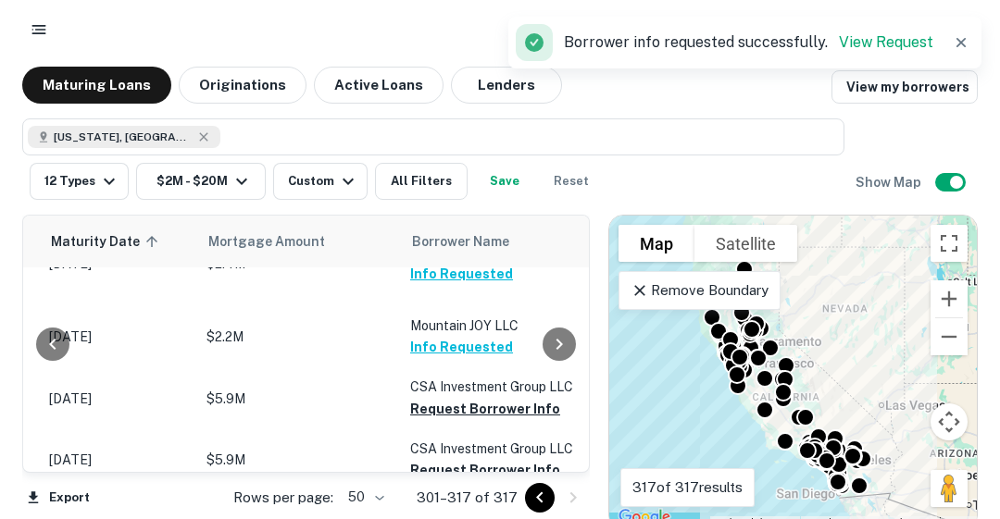
scroll to position [741, 296]
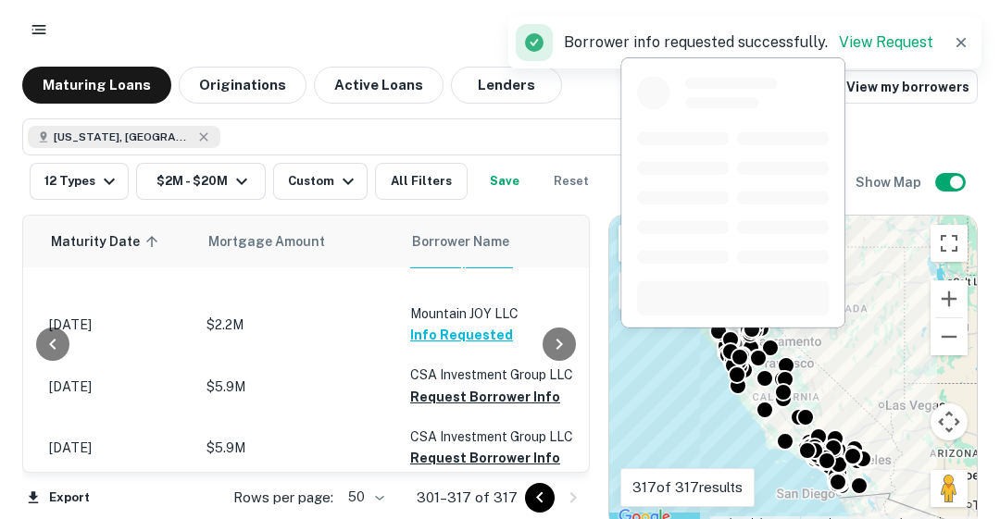
click at [470, 386] on button "Request Borrower Info" at bounding box center [485, 397] width 150 height 22
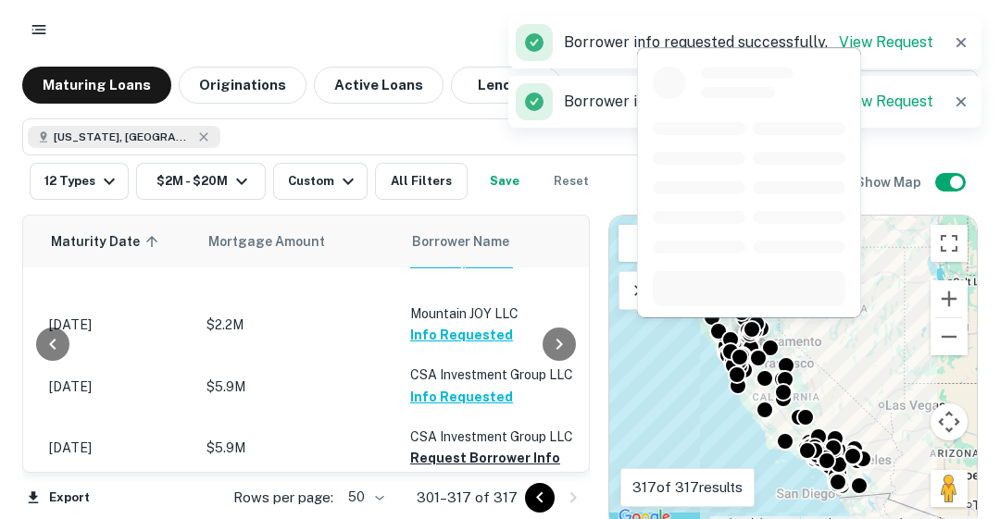
click at [485, 447] on button "Request Borrower Info" at bounding box center [485, 458] width 150 height 22
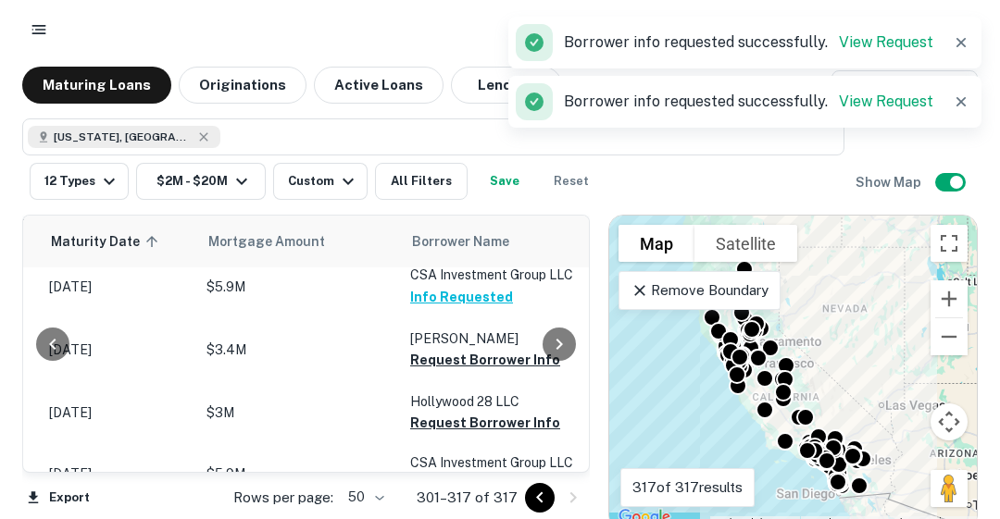
scroll to position [852, 296]
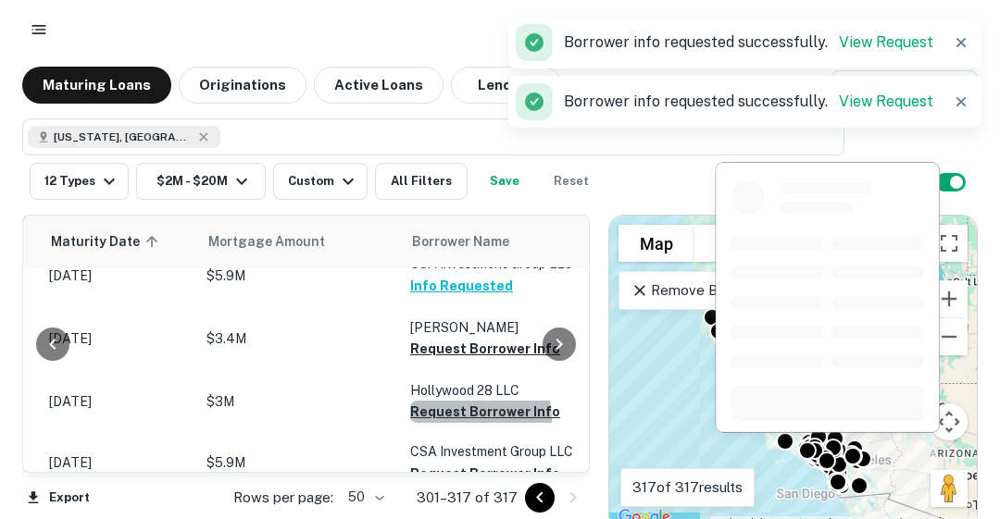
click at [466, 401] on button "Request Borrower Info" at bounding box center [485, 412] width 150 height 22
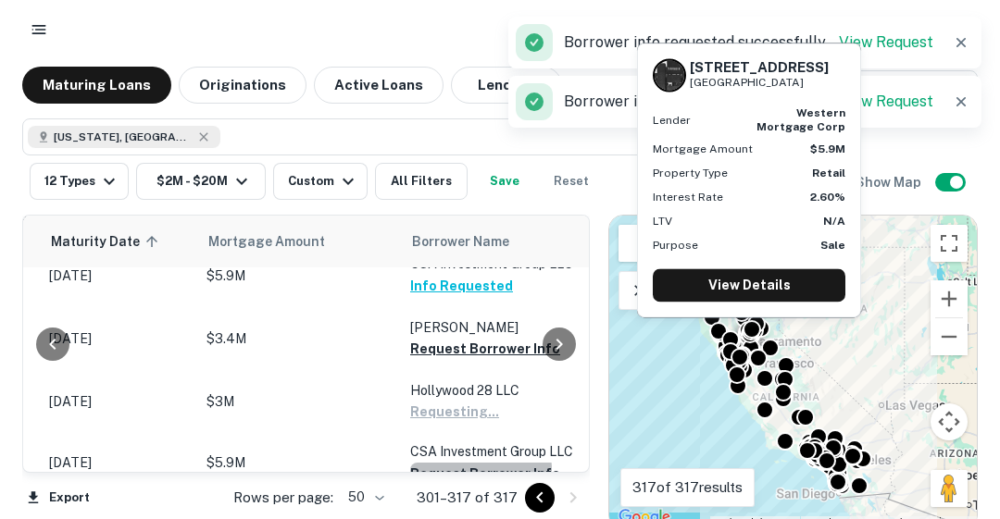
click at [477, 463] on button "Request Borrower Info" at bounding box center [485, 474] width 150 height 22
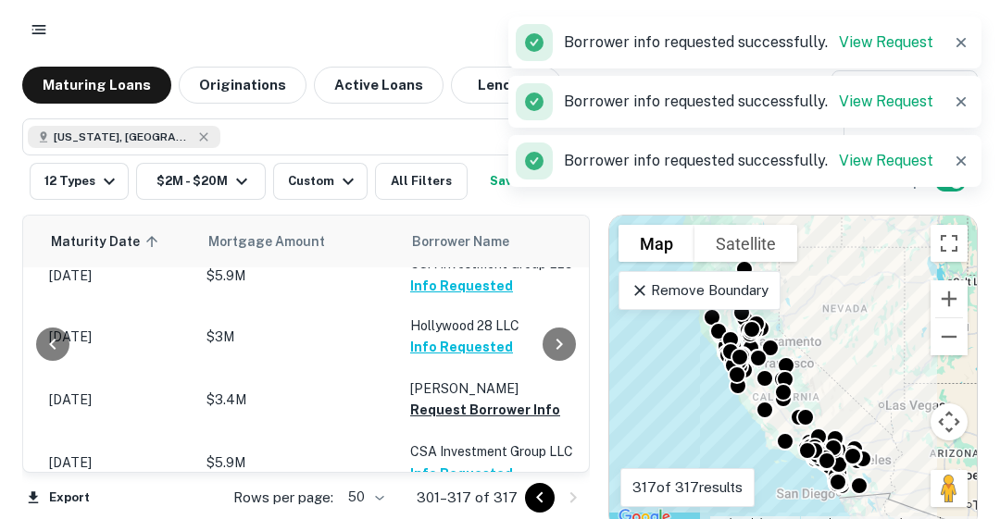
scroll to position [906, 296]
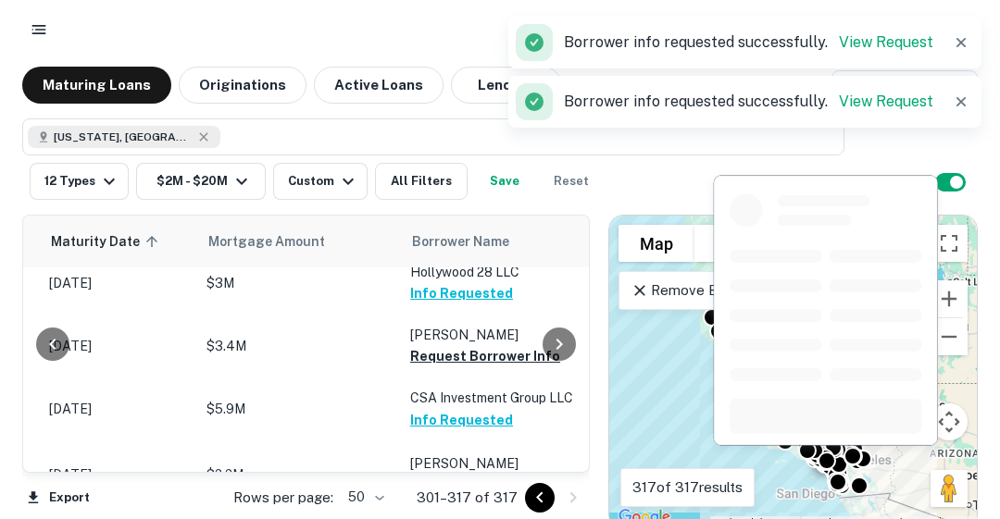
click at [496, 454] on p "[PERSON_NAME]" at bounding box center [502, 464] width 185 height 20
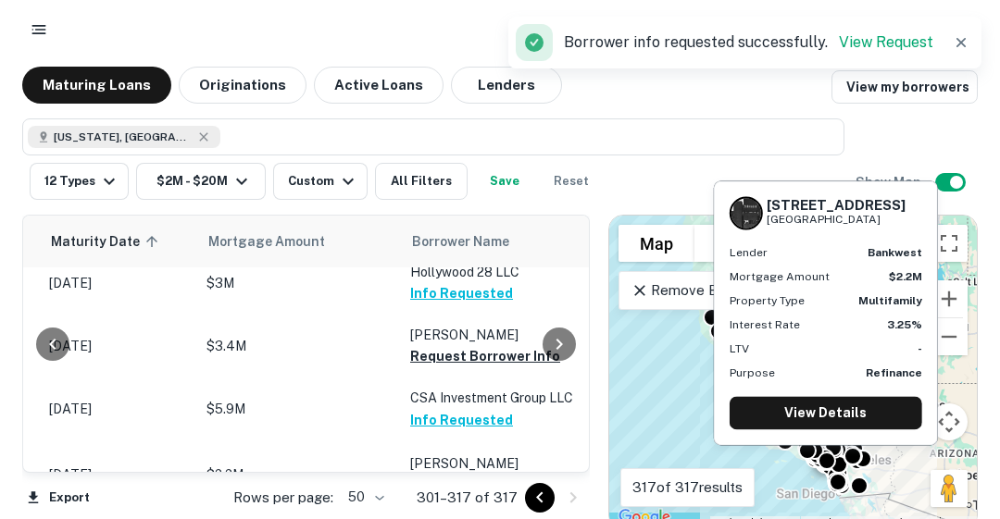
click at [476, 474] on button "Request Borrower Info" at bounding box center [485, 485] width 150 height 22
